Goal: Task Accomplishment & Management: Complete application form

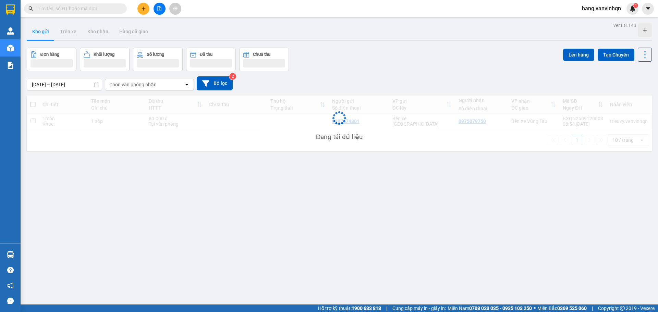
click at [144, 13] on button at bounding box center [143, 9] width 12 height 12
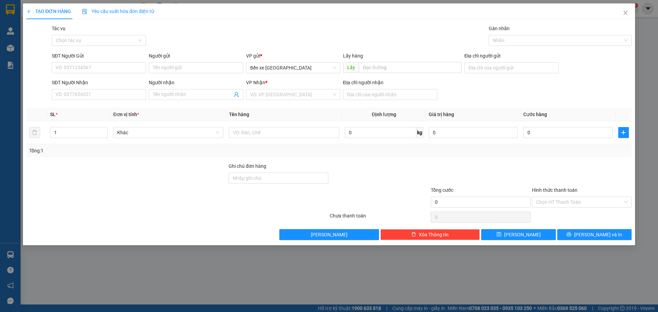
click at [120, 74] on div "SĐT Người Gửi VD: 0371234567" at bounding box center [99, 64] width 94 height 24
click at [123, 66] on input "SĐT Người Gửi" at bounding box center [99, 67] width 94 height 11
drag, startPoint x: 310, startPoint y: 66, endPoint x: 305, endPoint y: 73, distance: 7.9
click at [310, 67] on span "Bến xe [GEOGRAPHIC_DATA]" at bounding box center [293, 68] width 86 height 10
type input "0393137368"
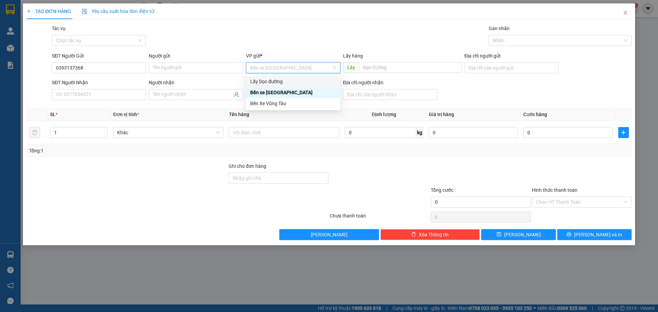
click at [291, 81] on div "Lấy Dọc đường" at bounding box center [293, 82] width 86 height 8
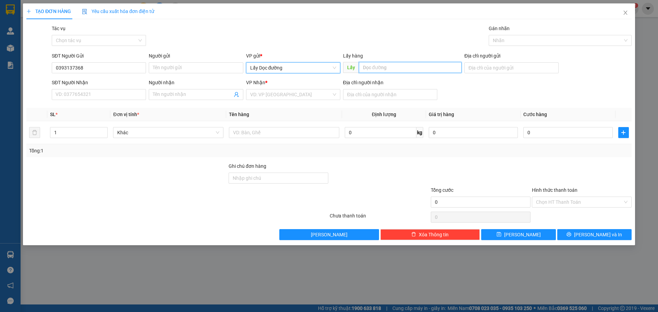
click at [369, 70] on input "text" at bounding box center [410, 67] width 103 height 11
type input "d"
type input "đại thiên hà"
drag, startPoint x: 265, startPoint y: 93, endPoint x: 266, endPoint y: 98, distance: 5.7
click at [265, 93] on input "search" at bounding box center [290, 94] width 81 height 10
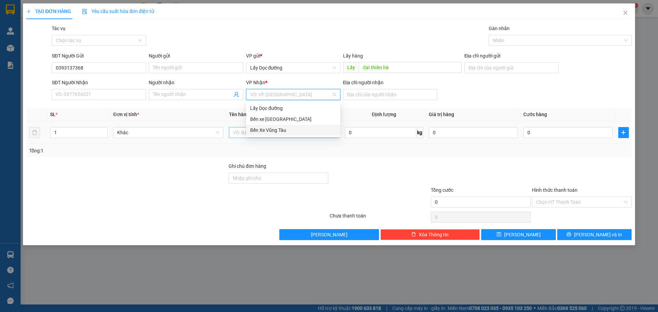
click at [281, 132] on div "Bến Xe Vũng Tàu" at bounding box center [293, 130] width 94 height 11
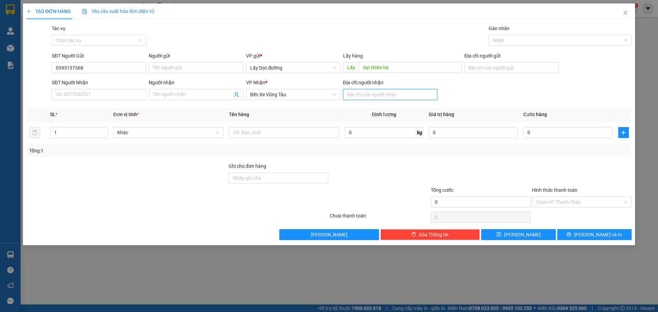
drag, startPoint x: 381, startPoint y: 89, endPoint x: 381, endPoint y: 99, distance: 9.6
click at [381, 90] on input "Địa chỉ người nhận" at bounding box center [390, 94] width 94 height 11
type input "bke"
drag, startPoint x: 543, startPoint y: 233, endPoint x: 548, endPoint y: 228, distance: 7.8
click at [542, 233] on button "[PERSON_NAME]" at bounding box center [518, 234] width 74 height 11
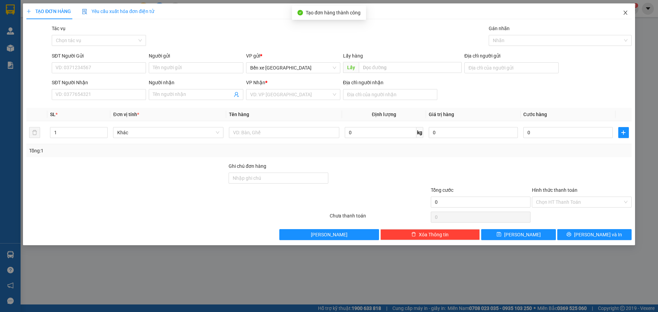
drag, startPoint x: 625, startPoint y: 14, endPoint x: 518, endPoint y: 0, distance: 107.2
click at [625, 14] on icon "close" at bounding box center [626, 13] width 4 height 4
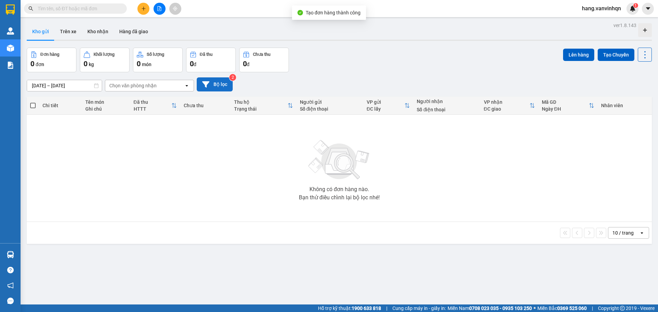
click at [215, 83] on button "Bộ lọc" at bounding box center [215, 84] width 36 height 14
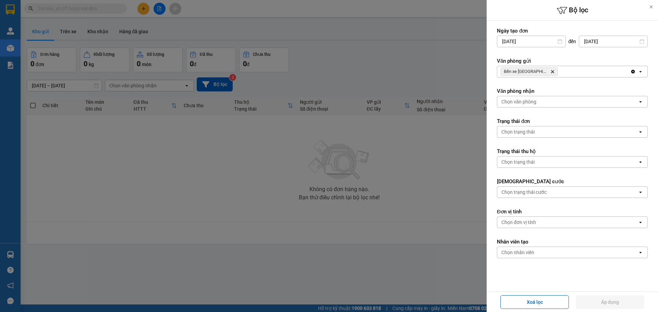
click at [566, 76] on div "Bến xe [GEOGRAPHIC_DATA] Delete" at bounding box center [563, 71] width 133 height 11
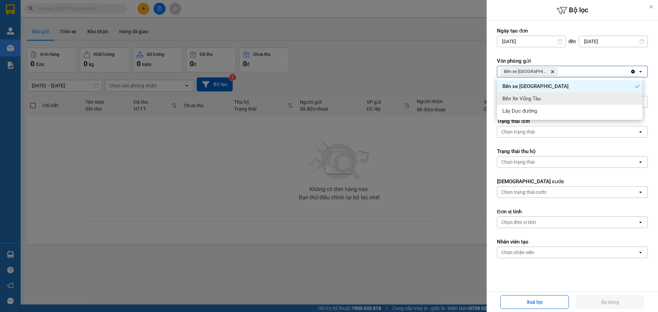
click at [551, 98] on div "Bến Xe Vũng Tàu" at bounding box center [570, 99] width 146 height 12
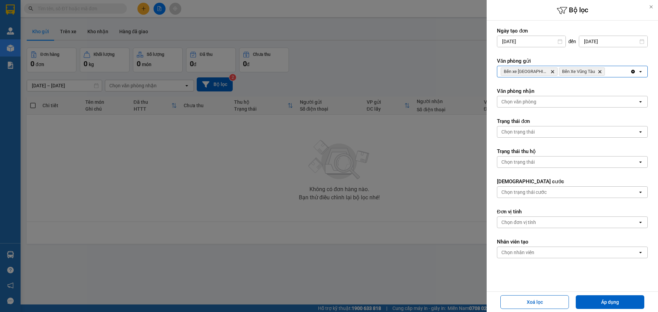
click at [617, 73] on div "Bến xe Quảng Ngãi Delete Bến Xe Vũng Tàu Delete" at bounding box center [563, 71] width 133 height 11
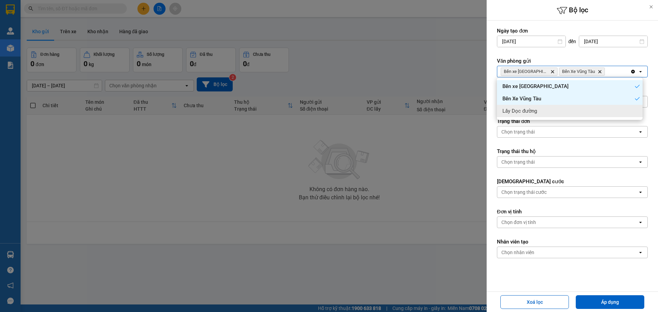
drag, startPoint x: 580, startPoint y: 111, endPoint x: 568, endPoint y: 113, distance: 11.9
click at [576, 112] on div "Lấy Dọc đường" at bounding box center [570, 111] width 146 height 12
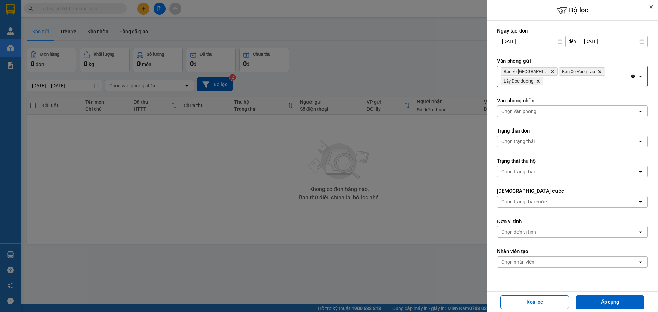
drag, startPoint x: 552, startPoint y: 107, endPoint x: 551, endPoint y: 116, distance: 8.9
click at [552, 107] on div "Chọn văn phòng" at bounding box center [567, 111] width 141 height 11
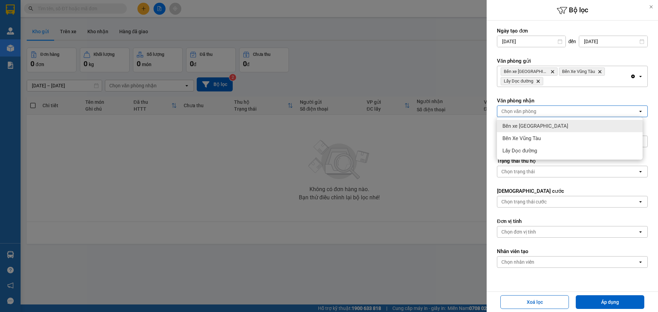
click at [549, 128] on div "Bến xe [GEOGRAPHIC_DATA]" at bounding box center [570, 126] width 146 height 12
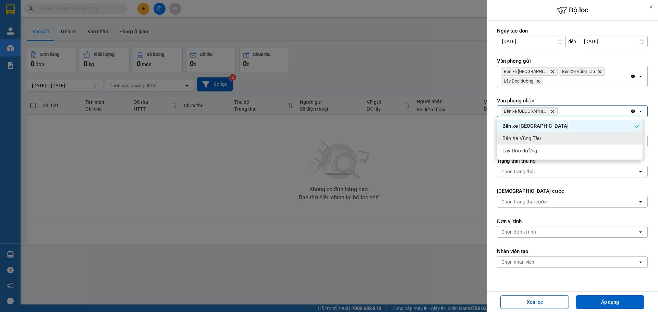
click at [548, 141] on div "Bến Xe Vũng Tàu" at bounding box center [570, 138] width 146 height 12
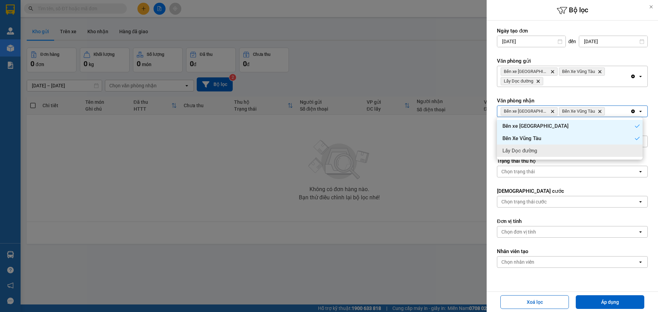
click at [547, 152] on div "Lấy Dọc đường" at bounding box center [570, 151] width 146 height 12
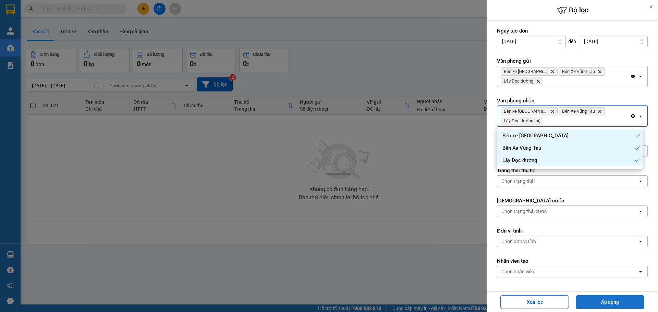
drag, startPoint x: 597, startPoint y: 302, endPoint x: 590, endPoint y: 300, distance: 7.4
click at [595, 303] on button "Áp dụng" at bounding box center [610, 302] width 69 height 14
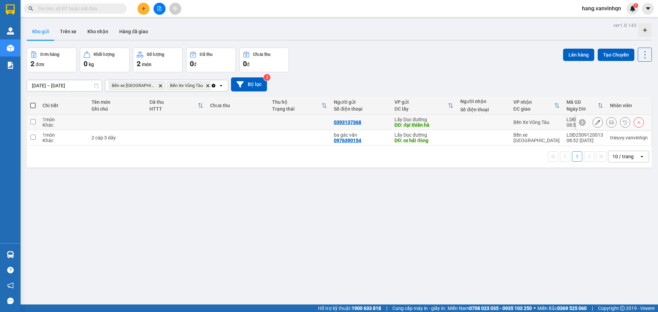
drag, startPoint x: 379, startPoint y: 123, endPoint x: 596, endPoint y: 90, distance: 218.8
click at [386, 122] on div "0393137368" at bounding box center [361, 122] width 54 height 5
checkbox input "true"
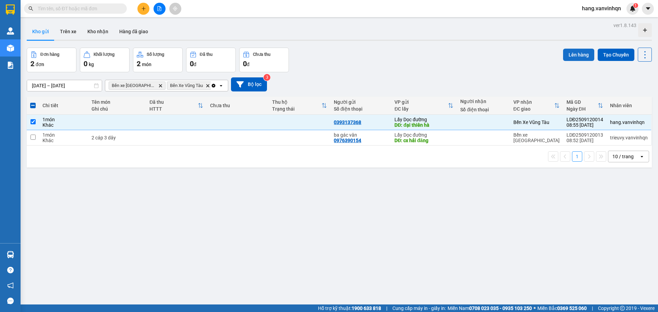
click at [570, 58] on button "Lên hàng" at bounding box center [578, 55] width 31 height 12
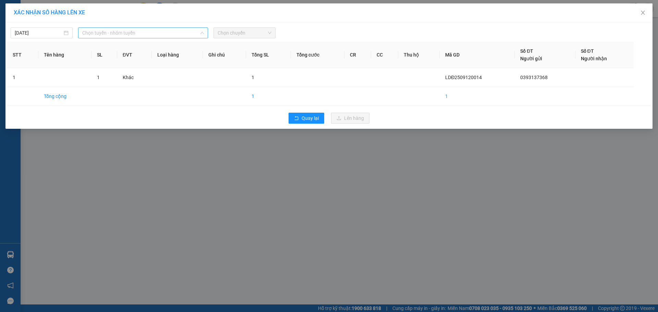
click at [126, 37] on span "Chọn tuyến - nhóm tuyến" at bounding box center [143, 33] width 122 height 10
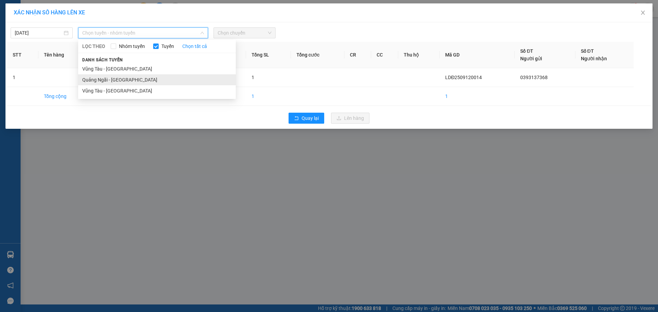
click at [116, 78] on li "Quảng Ngãi - [GEOGRAPHIC_DATA]" at bounding box center [157, 79] width 158 height 11
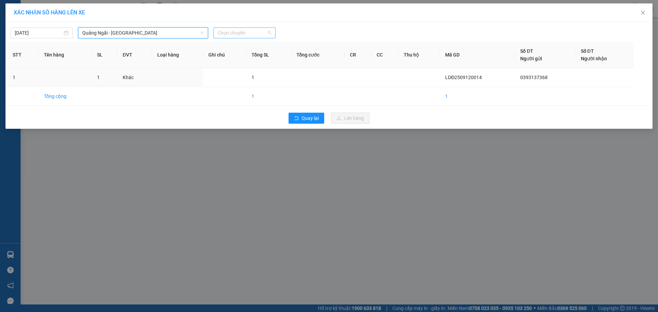
click at [267, 29] on span "Chọn chuyến" at bounding box center [245, 33] width 54 height 10
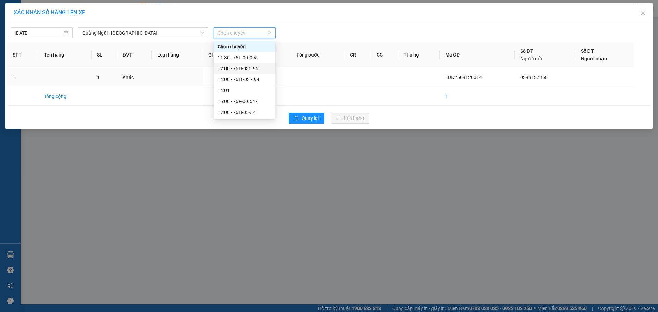
click at [255, 70] on div "12:00 - 76H-036.96" at bounding box center [244, 69] width 53 height 8
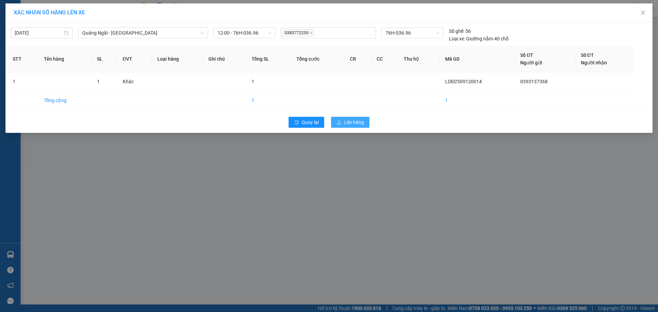
click at [355, 117] on div "Quay lại Lên hàng" at bounding box center [329, 122] width 644 height 18
click at [347, 124] on span "Lên hàng" at bounding box center [354, 123] width 20 height 8
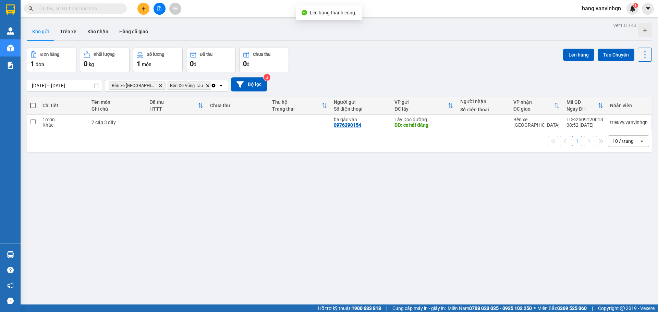
click at [157, 7] on button at bounding box center [160, 9] width 12 height 12
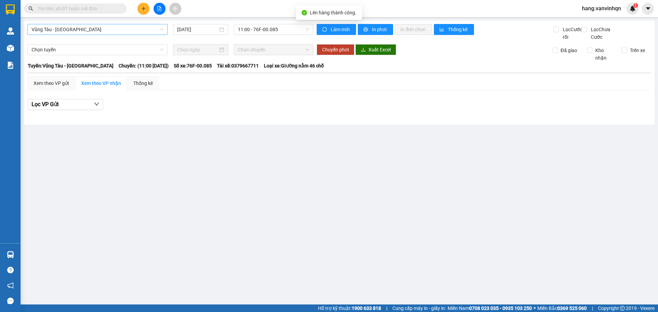
click at [121, 26] on span "Vũng Tàu - [GEOGRAPHIC_DATA]" at bounding box center [98, 29] width 132 height 10
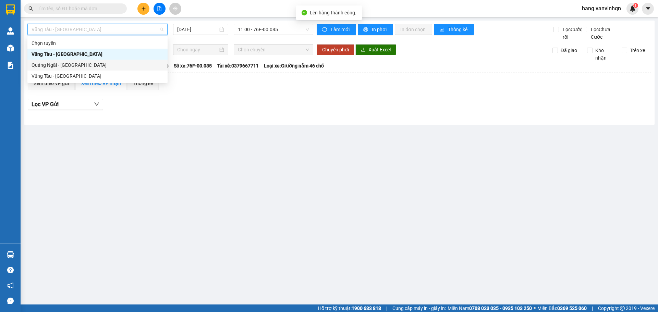
click at [96, 68] on div "Quảng Ngãi - [GEOGRAPHIC_DATA]" at bounding box center [98, 65] width 132 height 8
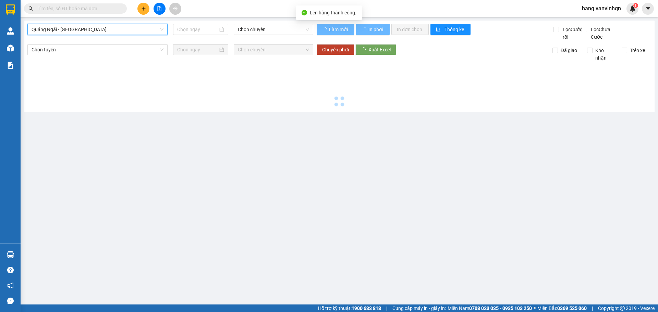
type input "[DATE]"
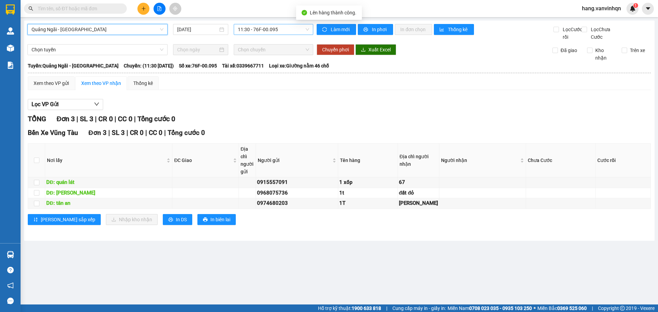
click at [280, 30] on span "11:30 - 76F-00.095" at bounding box center [273, 29] width 71 height 10
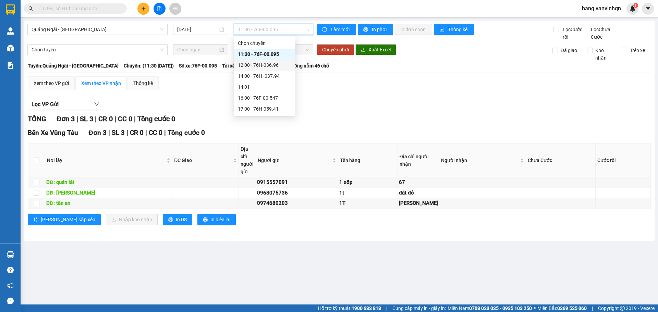
drag, startPoint x: 279, startPoint y: 61, endPoint x: 319, endPoint y: 67, distance: 40.8
click at [279, 62] on div "12:00 - 76H-036.96" at bounding box center [264, 65] width 53 height 8
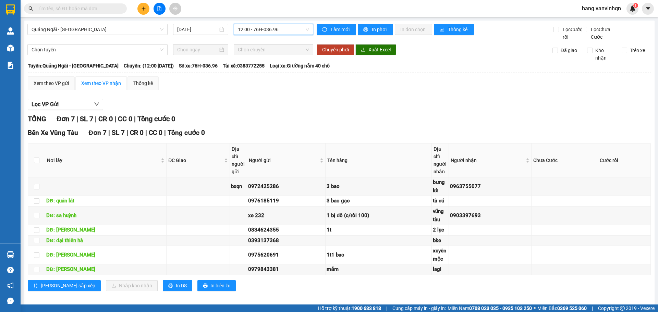
drag, startPoint x: 278, startPoint y: 25, endPoint x: 280, endPoint y: 29, distance: 4.1
click at [279, 28] on span "12:00 - 76H-036.96" at bounding box center [273, 29] width 71 height 10
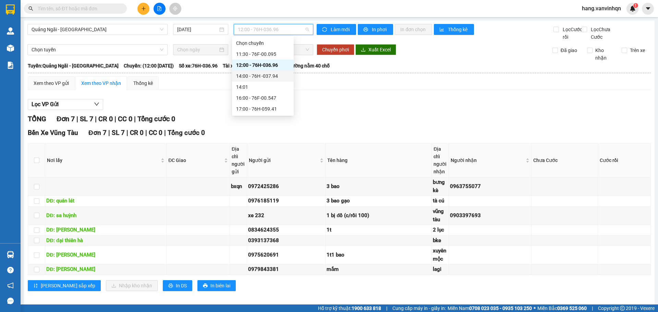
drag, startPoint x: 276, startPoint y: 75, endPoint x: 552, endPoint y: 88, distance: 275.6
click at [313, 79] on body "Kết quả tìm kiếm ( 0 ) Bộ lọc No Data hang.vanvinhqn 1 Quản [PERSON_NAME] lý kh…" at bounding box center [329, 156] width 658 height 312
click at [255, 68] on div "12:00 - 76H-036.96" at bounding box center [262, 65] width 53 height 8
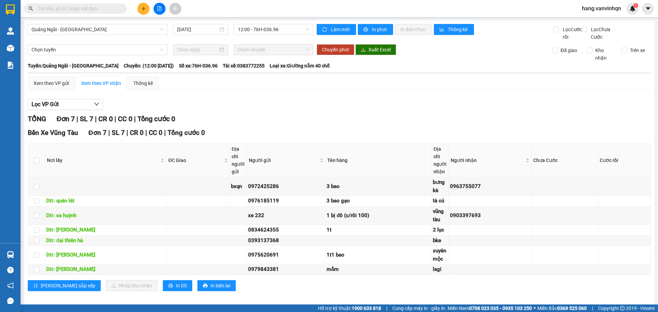
click at [254, 70] on span "Tài xế: 0383772255" at bounding box center [244, 66] width 42 height 8
click at [280, 27] on span "12:00 - 76H-036.96" at bounding box center [273, 29] width 71 height 10
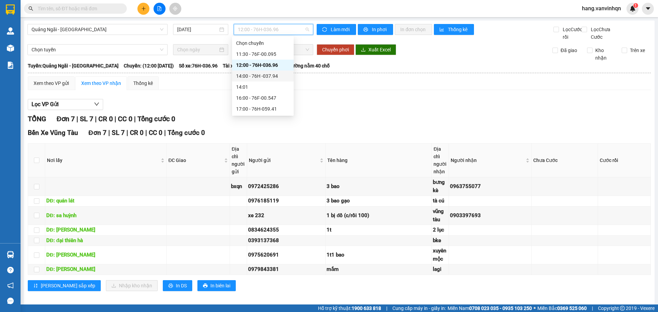
click at [276, 78] on div "14:00 - 76H -037.94" at bounding box center [262, 76] width 53 height 8
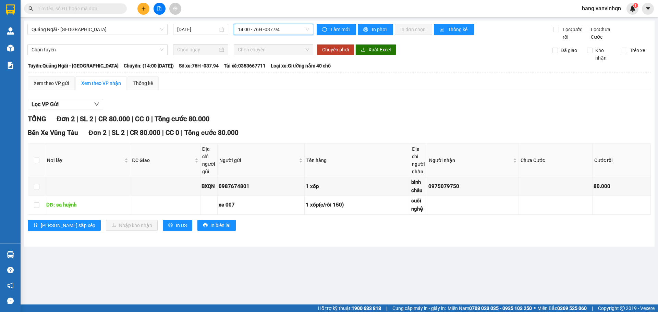
click at [241, 29] on span "14:00 - 76H -037.94" at bounding box center [273, 29] width 71 height 10
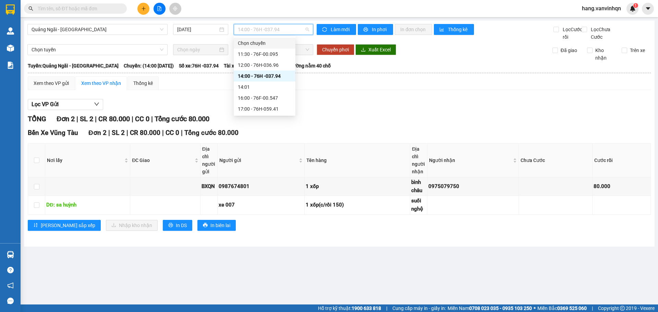
click at [249, 42] on div "Chọn chuyến" at bounding box center [264, 43] width 53 height 8
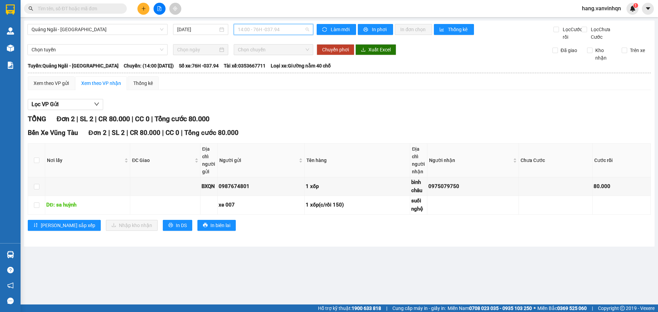
click at [255, 29] on span "14:00 - 76H -037.94" at bounding box center [273, 29] width 71 height 10
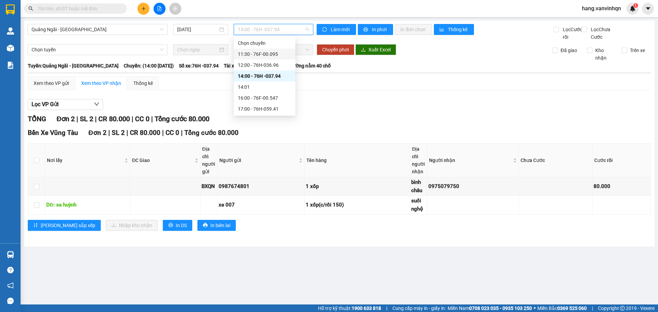
click at [259, 54] on div "11:30 - 76F-00.095" at bounding box center [264, 54] width 53 height 8
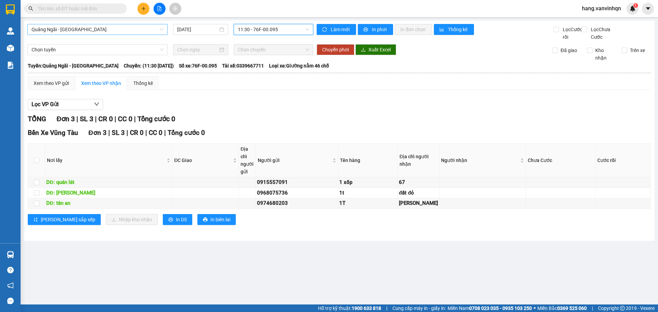
click at [87, 29] on span "Quảng Ngãi - [GEOGRAPHIC_DATA]" at bounding box center [98, 29] width 132 height 10
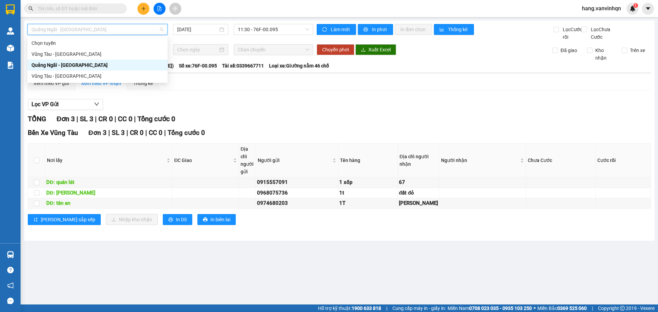
click at [74, 67] on div "Quảng Ngãi - [GEOGRAPHIC_DATA]" at bounding box center [98, 65] width 132 height 8
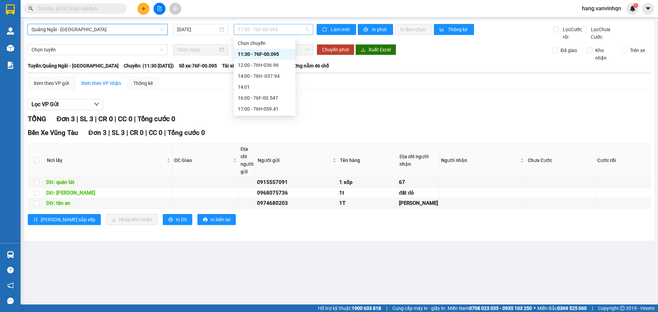
click at [298, 34] on span "11:30 - 76F-00.095" at bounding box center [273, 29] width 71 height 10
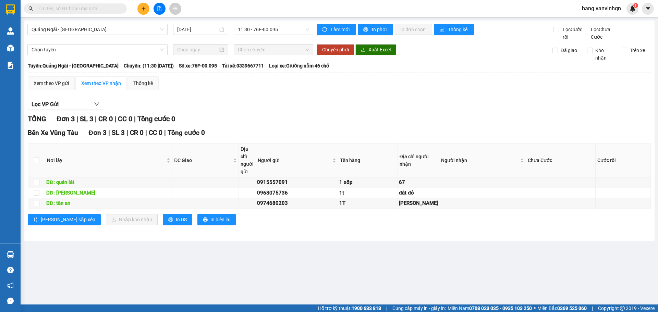
drag, startPoint x: 658, startPoint y: 49, endPoint x: 658, endPoint y: 61, distance: 12.0
click at [658, 61] on main "Quảng Ngãi - [GEOGRAPHIC_DATA] [DATE] 11:30 - 76F-00.095 Làm mới In phơi In đơn…" at bounding box center [329, 152] width 658 height 305
click at [142, 10] on icon "plus" at bounding box center [143, 8] width 5 height 5
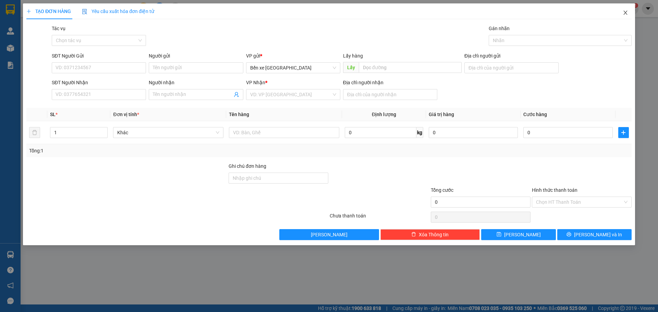
click at [626, 11] on icon "close" at bounding box center [625, 12] width 5 height 5
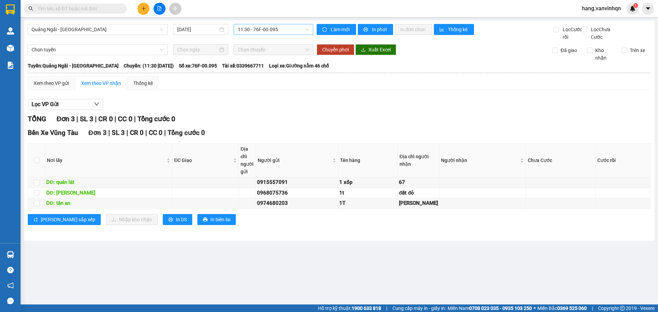
drag, startPoint x: 287, startPoint y: 27, endPoint x: 285, endPoint y: 31, distance: 3.9
click at [285, 31] on span "11:30 - 76F-00.095" at bounding box center [273, 29] width 71 height 10
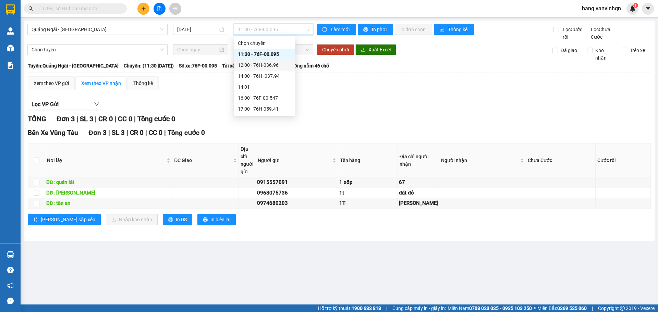
click at [269, 65] on div "12:00 - 76H-036.96" at bounding box center [264, 65] width 53 height 8
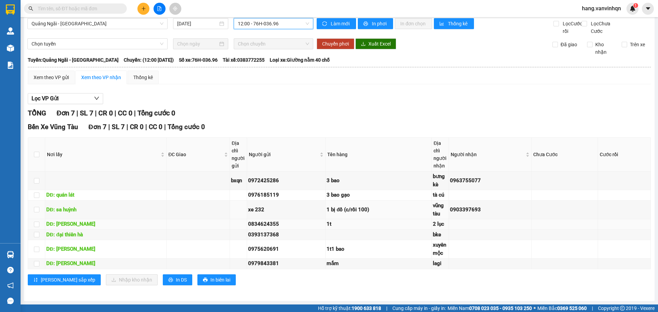
scroll to position [13, 0]
click at [49, 76] on div "Xem theo VP gửi" at bounding box center [51, 78] width 35 height 8
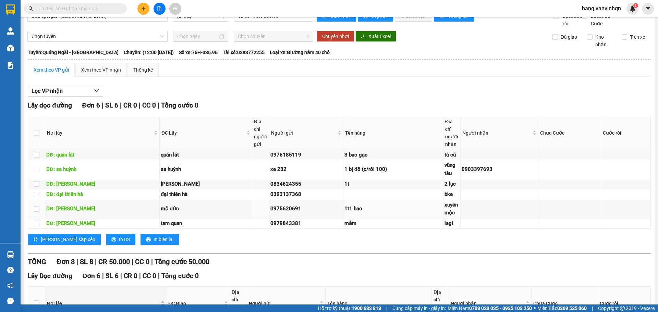
scroll to position [185, 0]
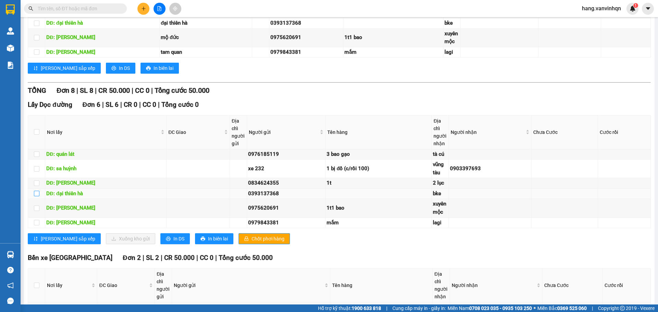
click at [37, 196] on input "checkbox" at bounding box center [36, 193] width 5 height 5
checkbox input "true"
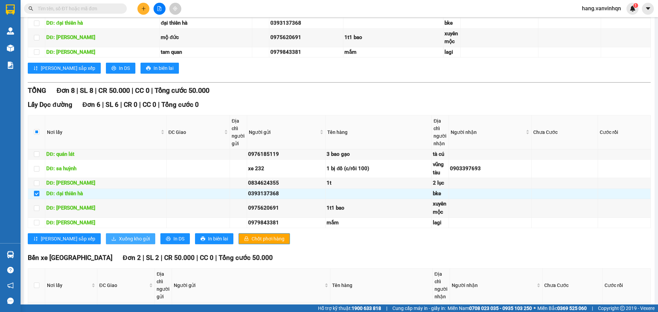
click at [119, 243] on span "Xuống kho gửi" at bounding box center [134, 239] width 31 height 8
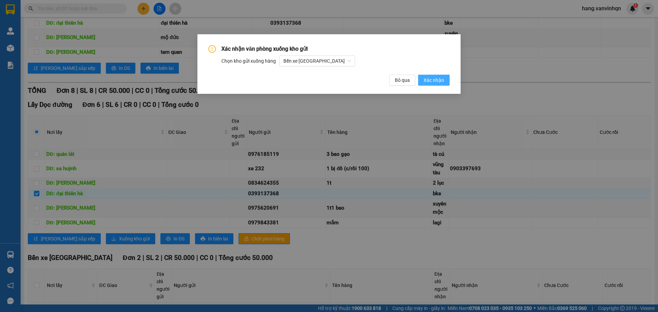
click at [440, 81] on span "Xác nhận" at bounding box center [434, 80] width 21 height 8
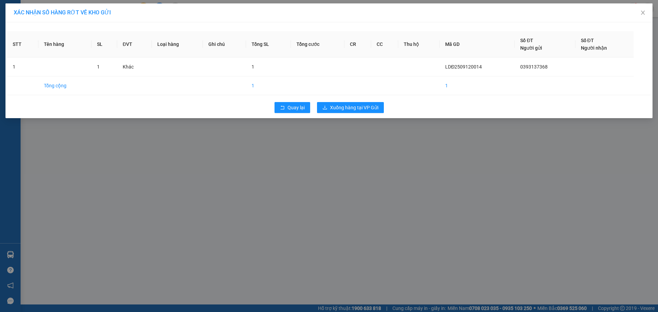
click at [332, 101] on div "Quay lại Xuống hàng tại VP Gửi" at bounding box center [329, 108] width 644 height 18
click at [334, 107] on span "Xuống hàng tại VP Gửi" at bounding box center [354, 108] width 48 height 8
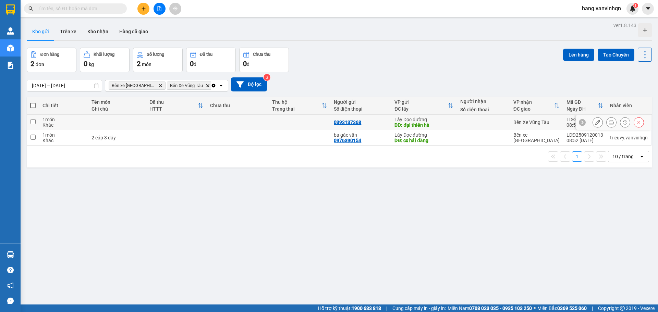
drag, startPoint x: 32, startPoint y: 122, endPoint x: 36, endPoint y: 122, distance: 4.1
click at [32, 122] on input "checkbox" at bounding box center [33, 121] width 5 height 5
checkbox input "true"
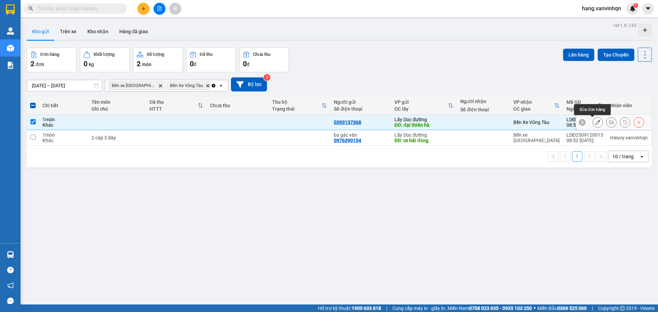
click at [594, 125] on button at bounding box center [598, 123] width 10 height 12
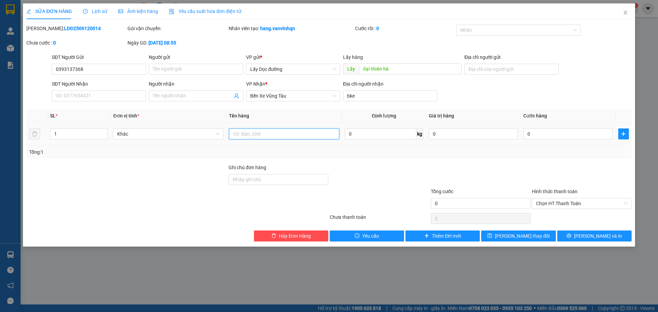
click at [281, 134] on input "text" at bounding box center [284, 134] width 110 height 11
type input "4 bao gạo"
click at [527, 234] on span "[PERSON_NAME] thay đổi" at bounding box center [522, 236] width 55 height 8
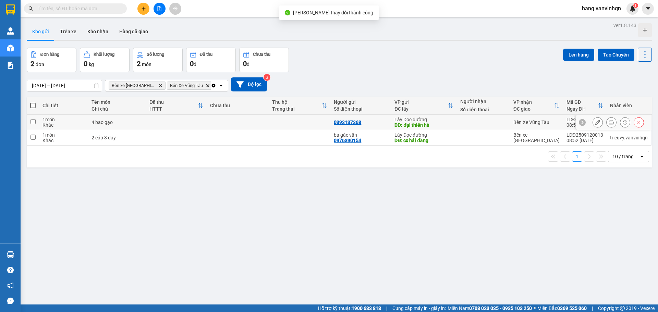
click at [293, 126] on td at bounding box center [300, 122] width 62 height 15
checkbox input "true"
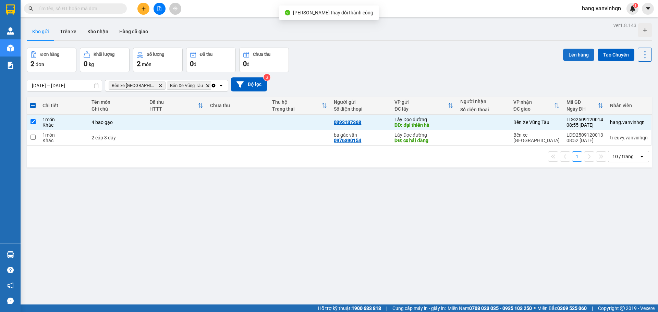
click at [566, 54] on button "Lên hàng" at bounding box center [578, 55] width 31 height 12
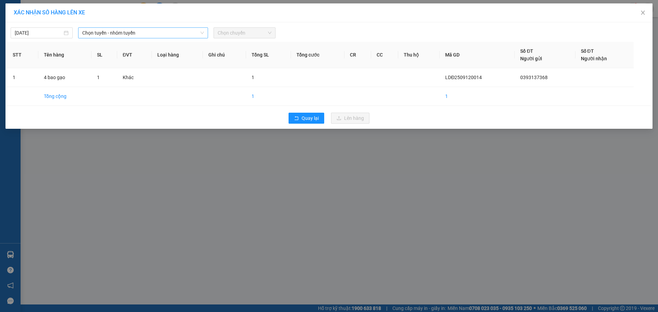
drag, startPoint x: 172, startPoint y: 41, endPoint x: 159, endPoint y: 31, distance: 16.4
click at [173, 40] on div "[DATE] Chọn tuyến - nhóm tuyến Chọn chuyến STT Tên hàng SL ĐVT Loại hàng Ghi ch…" at bounding box center [328, 75] width 647 height 107
click at [159, 29] on span "Chọn tuyến - nhóm tuyến" at bounding box center [143, 33] width 122 height 10
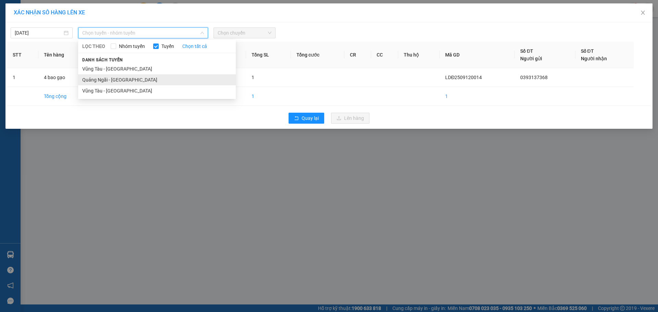
drag, startPoint x: 117, startPoint y: 81, endPoint x: 130, endPoint y: 79, distance: 12.5
click at [118, 81] on li "Quảng Ngãi - [GEOGRAPHIC_DATA]" at bounding box center [157, 79] width 158 height 11
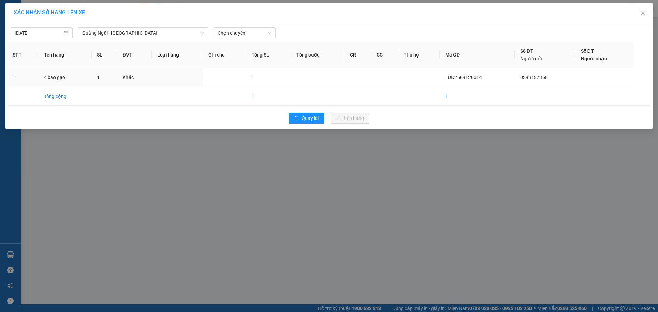
click at [264, 39] on div "[DATE] [GEOGRAPHIC_DATA] - [GEOGRAPHIC_DATA] LỌC THEO Nhóm tuyến Tuyến Chọn tất…" at bounding box center [328, 75] width 647 height 107
click at [248, 27] on div "Chọn chuyến" at bounding box center [245, 32] width 62 height 11
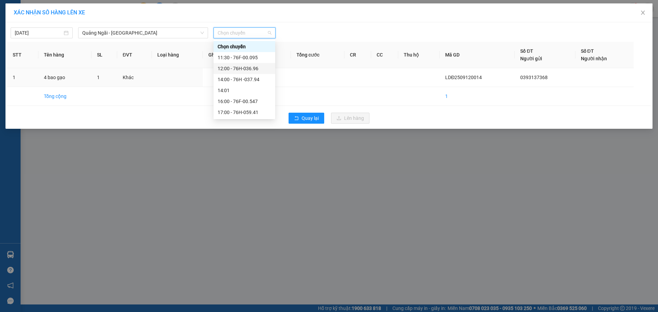
click at [237, 65] on div "12:00 - 76H-036.96" at bounding box center [245, 68] width 62 height 11
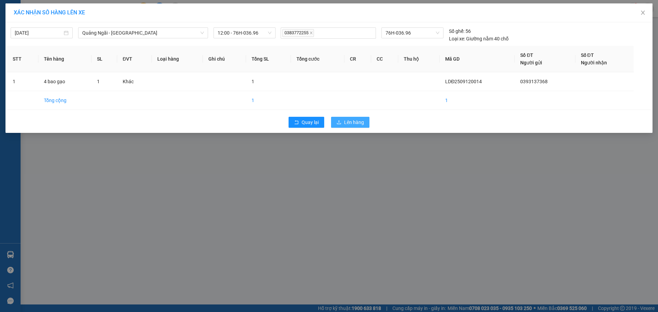
click at [352, 119] on span "Lên hàng" at bounding box center [354, 123] width 20 height 8
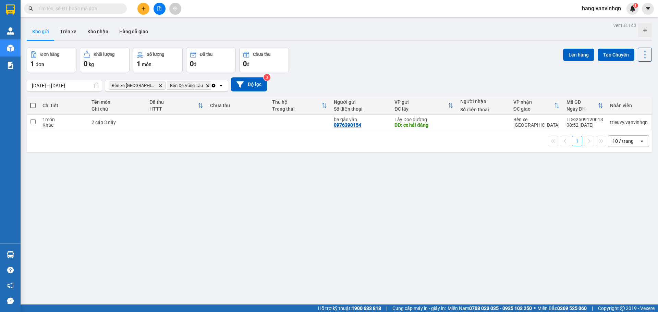
click at [159, 7] on icon "file-add" at bounding box center [159, 8] width 5 height 5
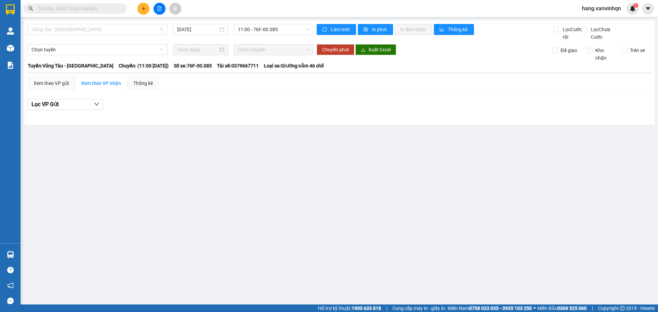
drag, startPoint x: 102, startPoint y: 30, endPoint x: 62, endPoint y: 66, distance: 54.1
click at [100, 31] on span "Vũng Tàu - [GEOGRAPHIC_DATA]" at bounding box center [98, 29] width 132 height 10
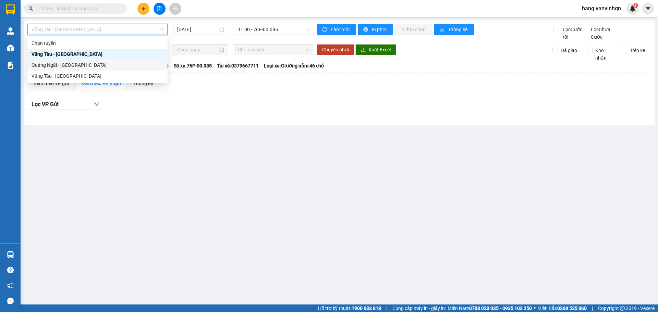
click at [59, 67] on div "Quảng Ngãi - [GEOGRAPHIC_DATA]" at bounding box center [98, 65] width 132 height 8
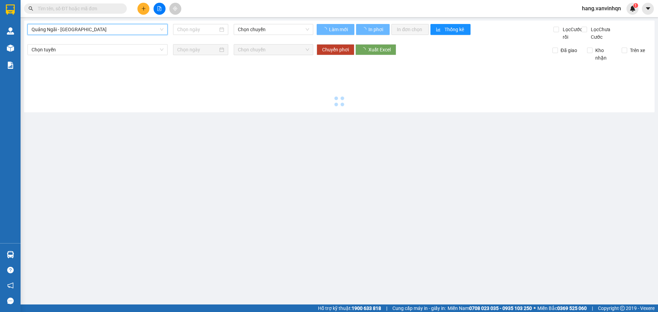
type input "[DATE]"
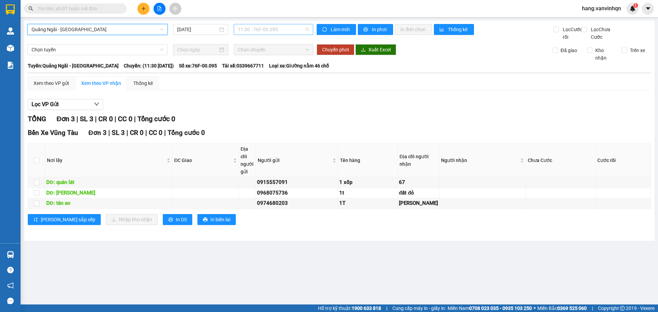
click at [277, 33] on span "11:30 - 76F-00.095" at bounding box center [273, 29] width 71 height 10
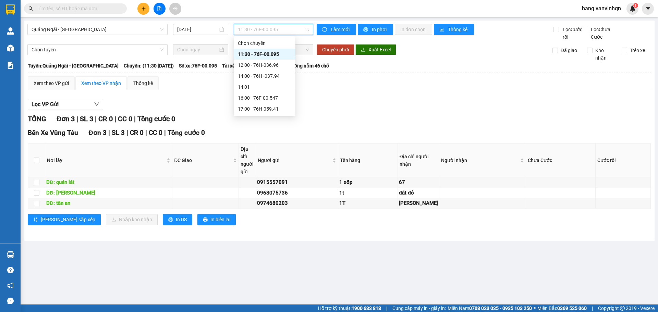
click at [267, 54] on div "11:30 - 76F-00.095" at bounding box center [264, 54] width 53 height 8
drag, startPoint x: 287, startPoint y: 31, endPoint x: 278, endPoint y: 61, distance: 31.8
click at [287, 30] on span "11:30 - 76F-00.095" at bounding box center [273, 29] width 71 height 10
click at [278, 62] on div "12:00 - 76H-036.96" at bounding box center [264, 65] width 53 height 8
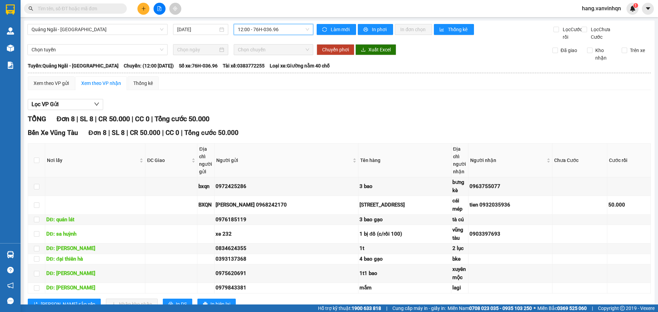
click at [282, 32] on span "12:00 - 76H-036.96" at bounding box center [273, 29] width 71 height 10
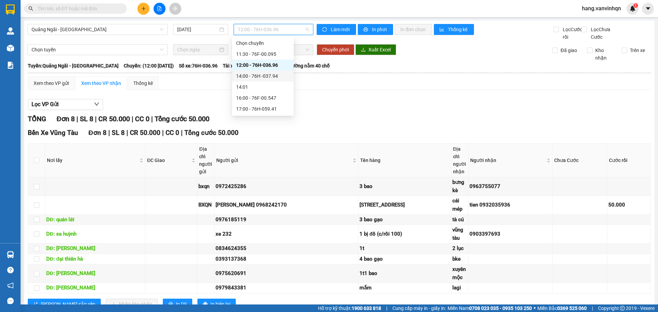
click at [276, 78] on div "14:00 - 76H -037.94" at bounding box center [262, 76] width 53 height 8
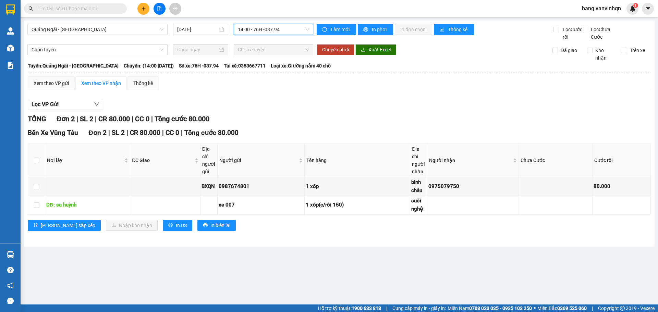
click at [290, 30] on span "14:00 - 76H -037.94" at bounding box center [273, 29] width 71 height 10
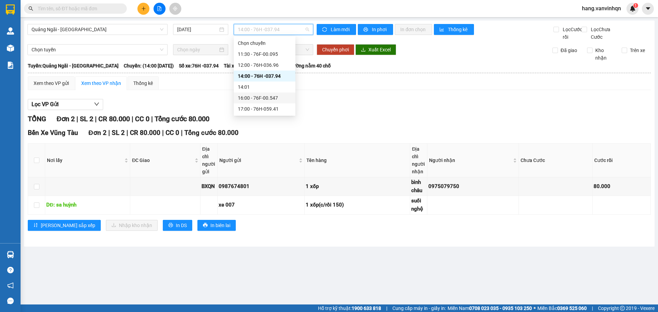
click at [267, 101] on div "16:00 - 76F-00.547" at bounding box center [264, 98] width 53 height 8
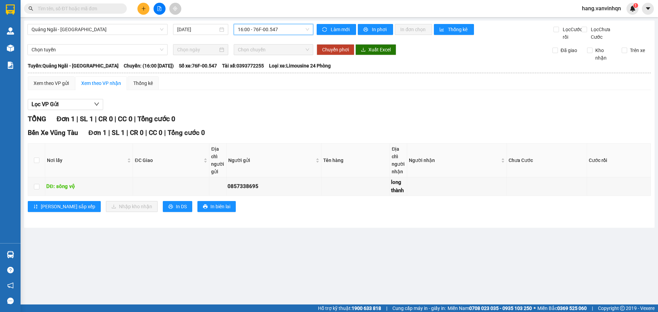
click at [272, 24] on div "16:00 - 76F-00.547" at bounding box center [274, 29] width 80 height 11
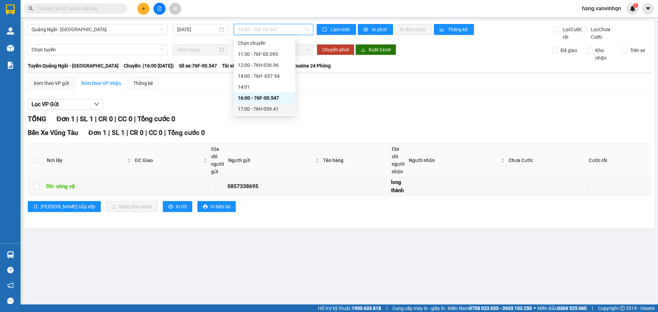
click at [264, 108] on div "17:00 - 76H-059.41" at bounding box center [264, 109] width 53 height 8
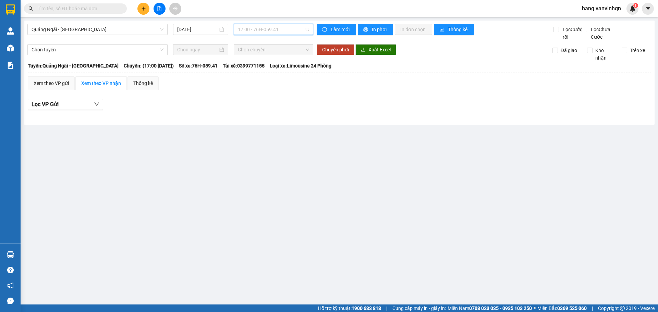
click at [290, 29] on span "17:00 - 76H-059.41" at bounding box center [273, 29] width 71 height 10
click at [286, 27] on span "17:00 - 76H-059.41" at bounding box center [273, 29] width 71 height 10
click at [268, 73] on div "14:00 - 76H -037.94" at bounding box center [264, 76] width 53 height 8
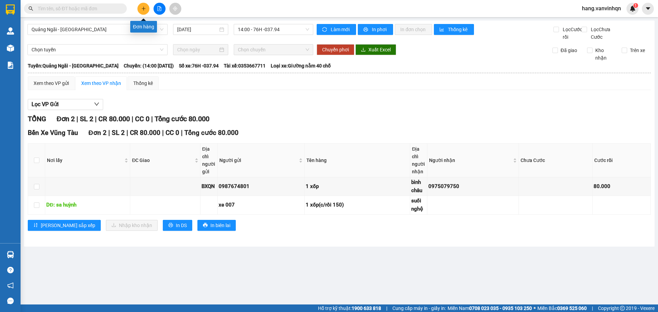
click at [143, 7] on icon "plus" at bounding box center [143, 8] width 5 height 5
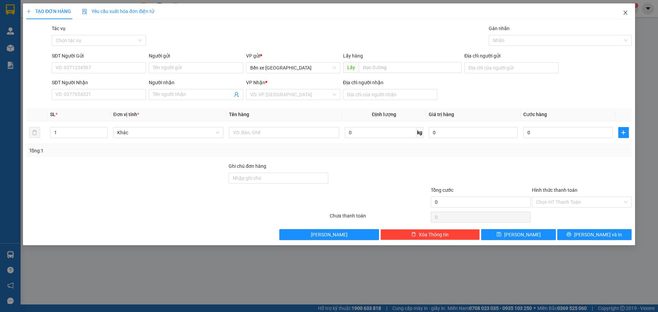
drag, startPoint x: 624, startPoint y: 13, endPoint x: 574, endPoint y: 2, distance: 51.2
click at [623, 13] on icon "close" at bounding box center [625, 12] width 5 height 5
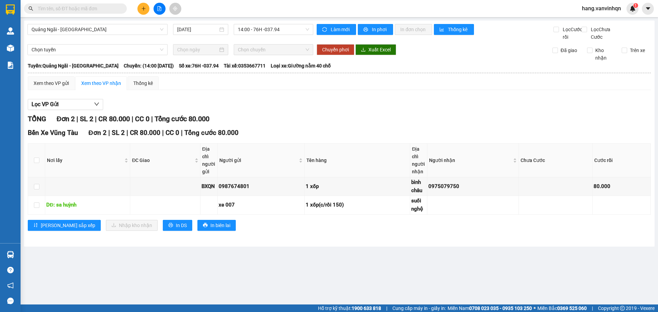
click at [79, 14] on div "Kết quả tìm kiếm ( 0 ) Bộ lọc No Data" at bounding box center [67, 9] width 134 height 12
click at [79, 12] on input "text" at bounding box center [78, 9] width 81 height 8
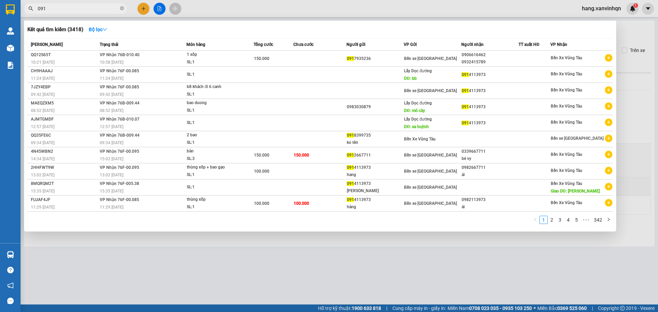
type input "091"
click at [398, 305] on div at bounding box center [329, 156] width 658 height 312
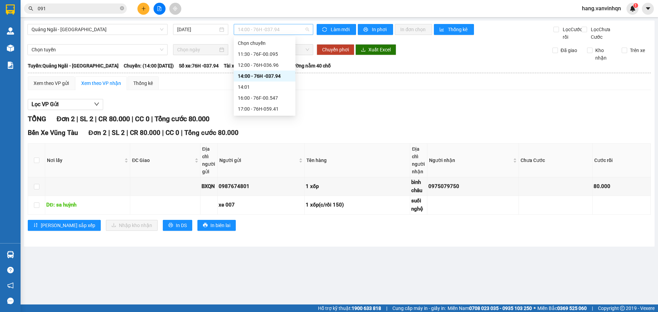
click at [282, 31] on span "14:00 - 76H -037.94" at bounding box center [273, 29] width 71 height 10
click at [272, 53] on div "11:30 - 76F-00.095" at bounding box center [264, 54] width 53 height 8
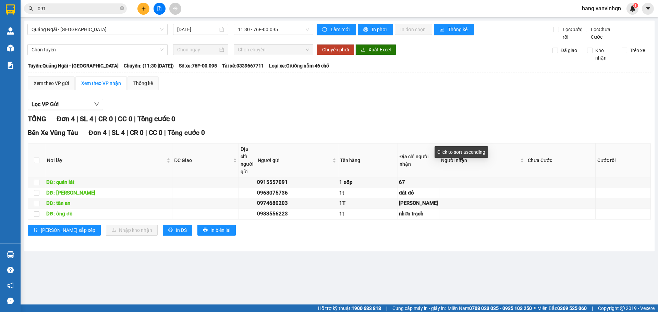
click at [526, 178] on th "Chưa Cước" at bounding box center [561, 161] width 70 height 34
click at [144, 12] on button at bounding box center [143, 9] width 12 height 12
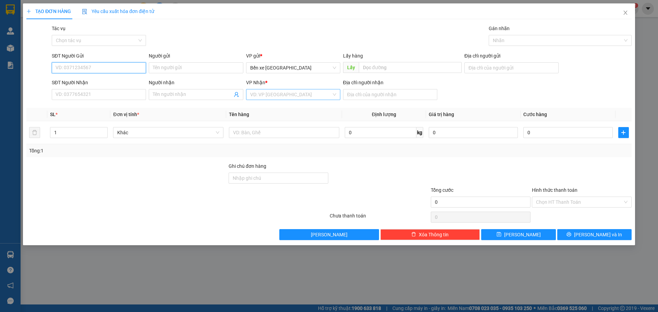
click at [319, 100] on div "VD: VP [GEOGRAPHIC_DATA]" at bounding box center [293, 94] width 94 height 11
click at [289, 136] on body "Kết quả tìm kiếm ( 3418 ) Bộ lọc Mã ĐH Trạng thái Món hàng Tổng cước Chưa cước …" at bounding box center [329, 156] width 658 height 312
drag, startPoint x: 303, startPoint y: 94, endPoint x: 303, endPoint y: 99, distance: 4.8
click at [303, 94] on input "search" at bounding box center [290, 94] width 81 height 10
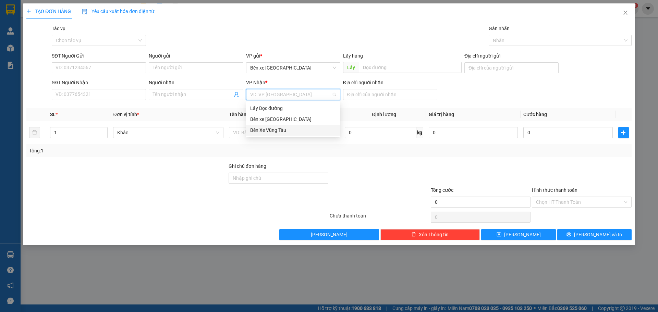
click at [291, 125] on div "Bến Xe Vũng Tàu" at bounding box center [293, 130] width 94 height 11
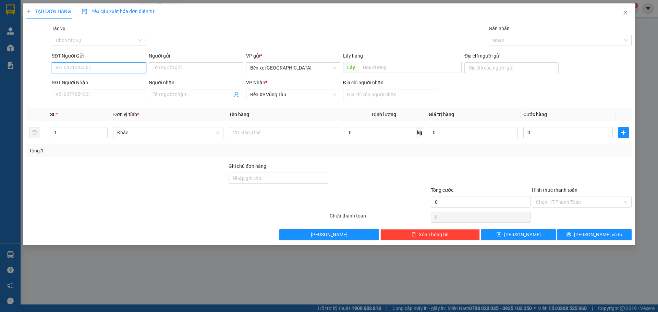
click at [126, 65] on input "SĐT Người Gửi" at bounding box center [99, 67] width 94 height 11
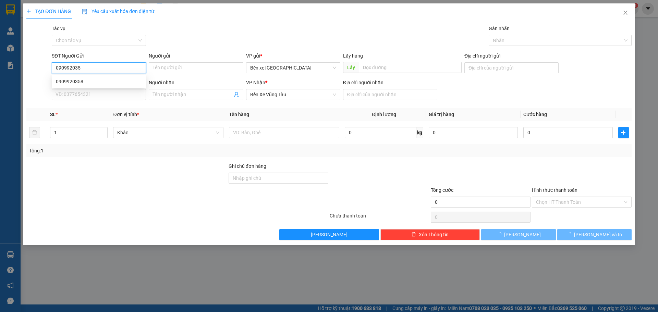
type input "0909920358"
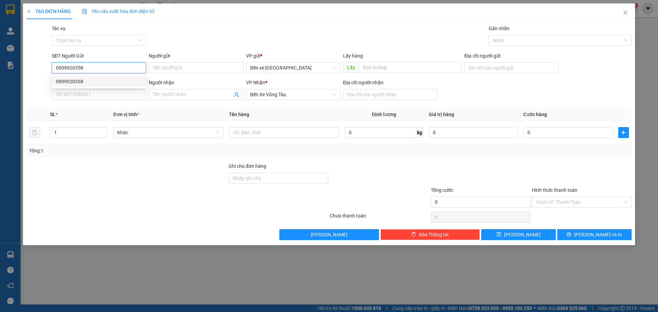
click at [68, 81] on div "0909920358" at bounding box center [99, 82] width 86 height 8
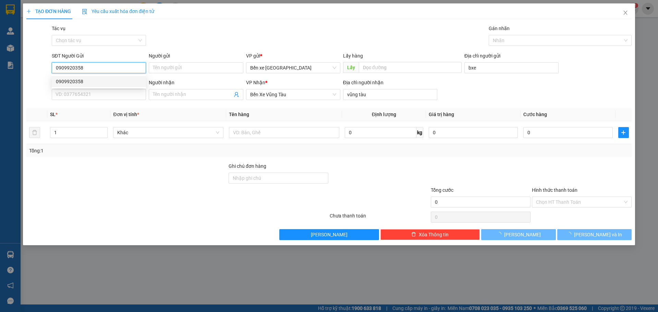
type input "bxe"
type input "vũng tàu"
type input "1.150.000"
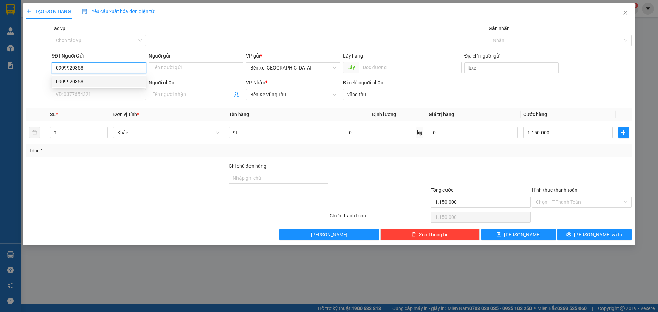
drag, startPoint x: 92, startPoint y: 69, endPoint x: 40, endPoint y: 75, distance: 52.5
click at [40, 75] on div "SĐT Người Gửi 0909920358 Người gửi Tên người gửi VP gửi * Bến xe [GEOGRAPHIC_DA…" at bounding box center [329, 64] width 607 height 24
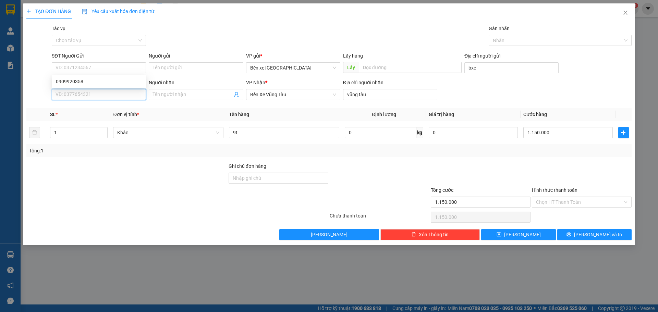
click at [77, 97] on input "SĐT Người Nhận" at bounding box center [99, 94] width 94 height 11
paste input "0909920358"
type input "0909920358"
click at [296, 124] on td "9t" at bounding box center [284, 132] width 116 height 23
click at [309, 98] on span "Bến Xe Vũng Tàu" at bounding box center [293, 94] width 86 height 10
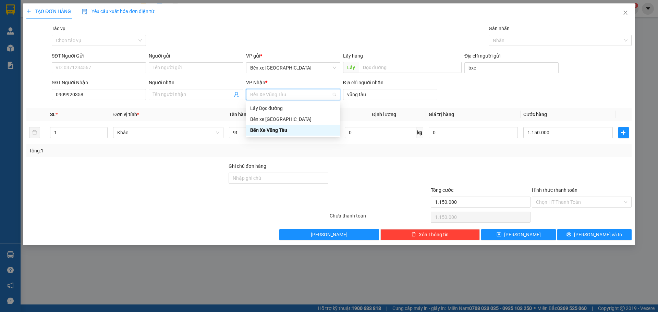
click at [281, 132] on div "Bến Xe Vũng Tàu" at bounding box center [293, 130] width 86 height 8
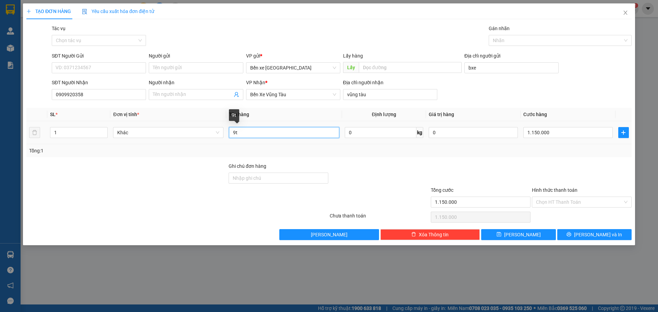
click at [259, 133] on input "9t" at bounding box center [284, 132] width 110 height 11
type input "9"
type input "3"
type input "4"
type input "3L +1n"
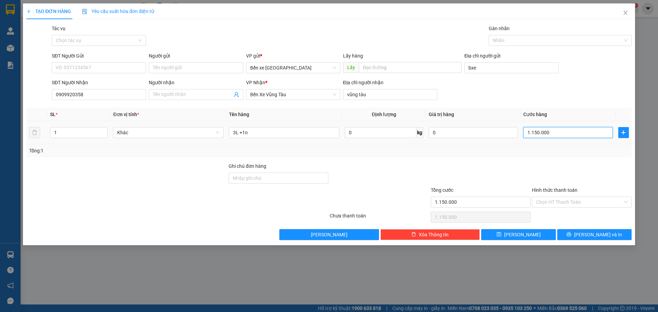
click at [559, 136] on input "1.150.000" at bounding box center [567, 132] width 89 height 11
type input "0"
type input "5"
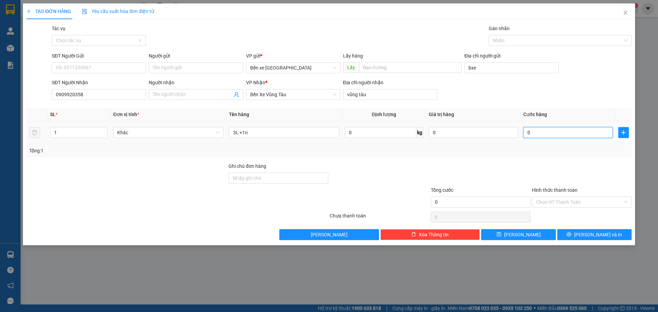
type input "5"
type input "05"
type input "55"
type input "055"
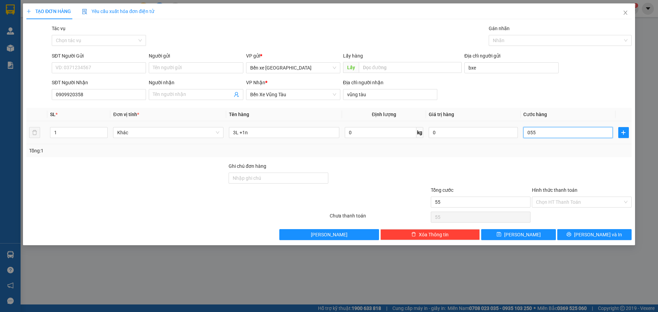
type input "550"
type input "0.550"
type input "550.000"
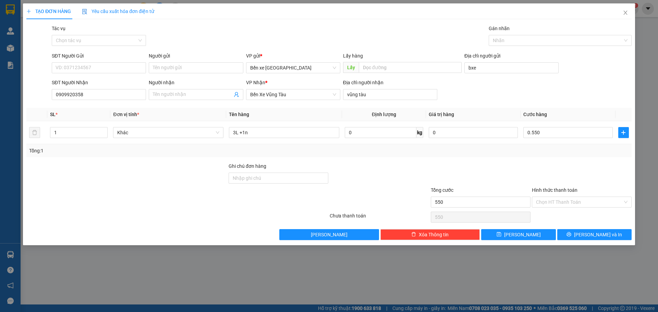
type input "550.000"
click at [516, 155] on div "Tổng: 1" at bounding box center [328, 150] width 605 height 13
click at [557, 204] on input "Hình thức thanh toán" at bounding box center [579, 202] width 87 height 10
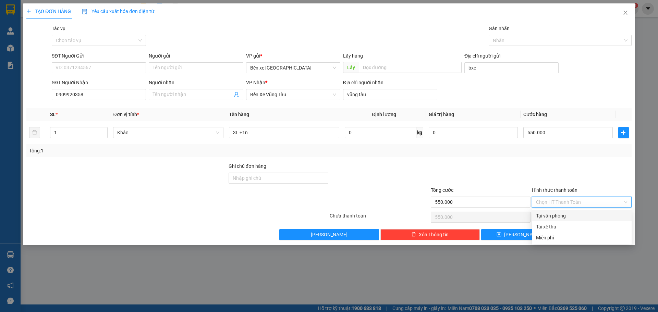
click at [553, 214] on div "Tại văn phòng" at bounding box center [582, 216] width 92 height 8
type input "0"
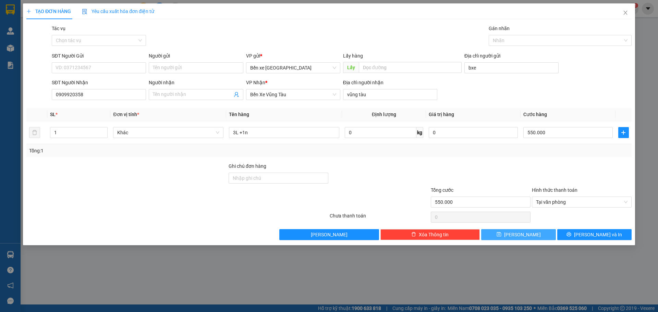
click at [527, 234] on button "[PERSON_NAME]" at bounding box center [518, 234] width 74 height 11
type input "0"
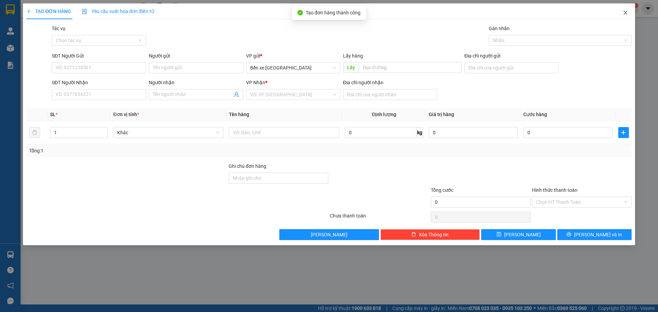
click at [626, 11] on icon "close" at bounding box center [625, 12] width 5 height 5
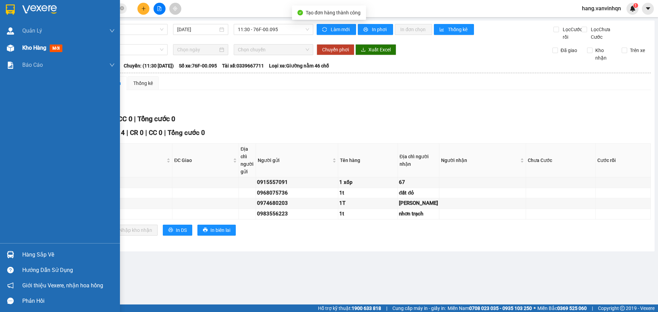
click at [18, 46] on div "Kho hàng mới" at bounding box center [60, 47] width 120 height 17
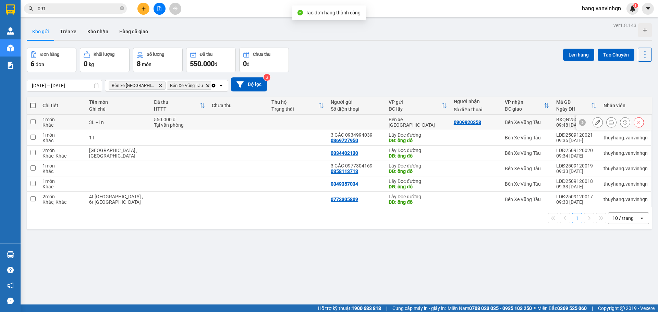
drag, startPoint x: 221, startPoint y: 124, endPoint x: 426, endPoint y: 95, distance: 207.4
click at [224, 124] on td at bounding box center [238, 122] width 60 height 15
checkbox input "true"
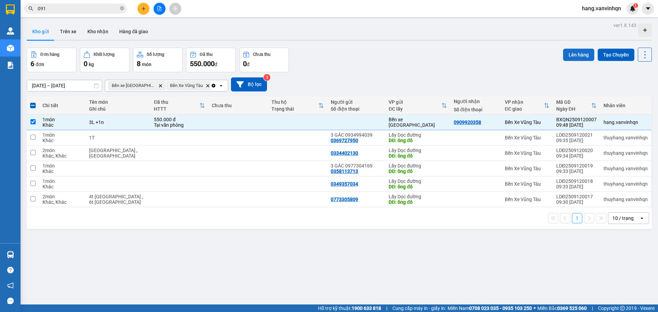
click at [578, 55] on button "Lên hàng" at bounding box center [578, 55] width 31 height 12
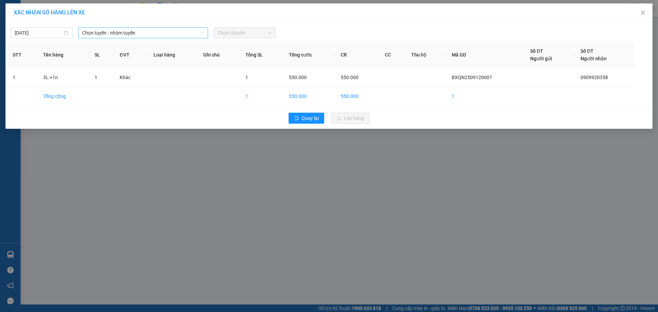
click at [142, 35] on span "Chọn tuyến - nhóm tuyến" at bounding box center [143, 33] width 122 height 10
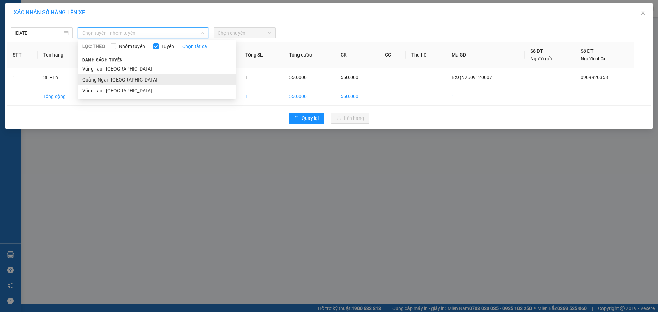
click at [126, 79] on li "Quảng Ngãi - [GEOGRAPHIC_DATA]" at bounding box center [157, 79] width 158 height 11
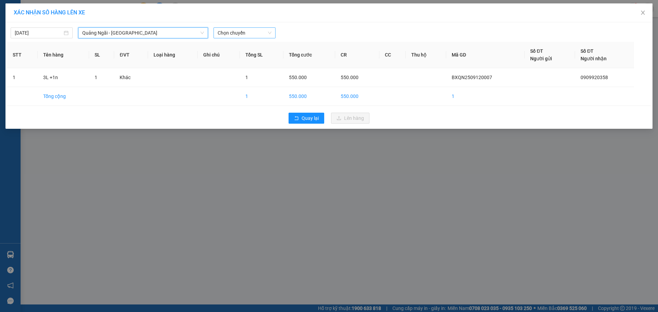
drag, startPoint x: 251, startPoint y: 30, endPoint x: 250, endPoint y: 37, distance: 7.0
click at [251, 31] on span "Chọn chuyến" at bounding box center [245, 33] width 54 height 10
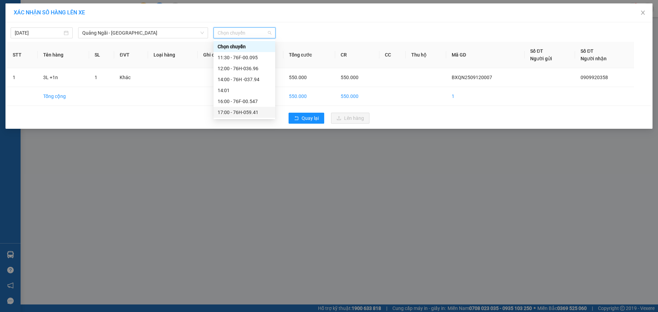
click at [248, 113] on div "17:00 - 76H-059.41" at bounding box center [244, 113] width 53 height 8
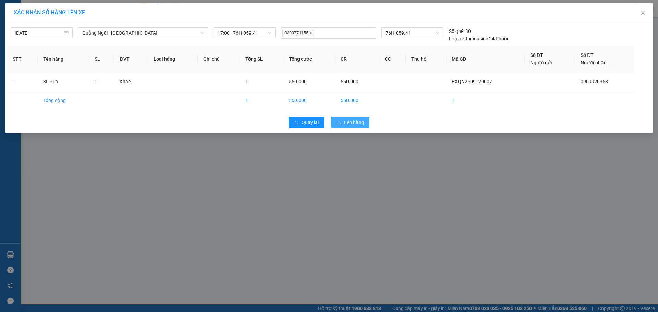
click at [355, 119] on span "Lên hàng" at bounding box center [354, 123] width 20 height 8
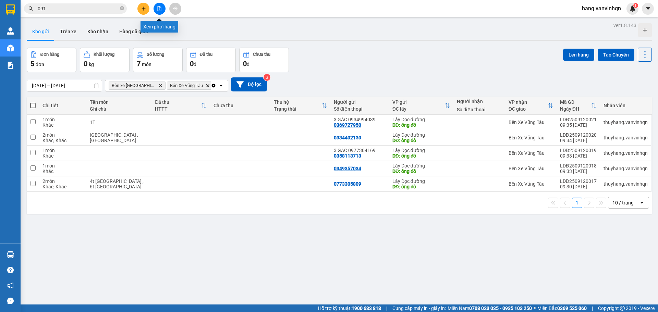
click at [159, 10] on icon "file-add" at bounding box center [159, 8] width 5 height 5
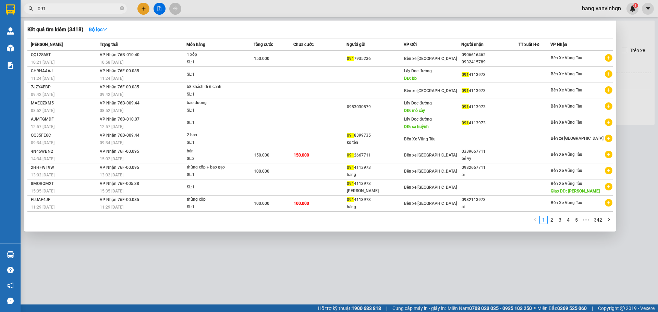
click at [120, 9] on span "091" at bounding box center [75, 8] width 103 height 10
click at [122, 8] on icon "close-circle" at bounding box center [122, 8] width 4 height 4
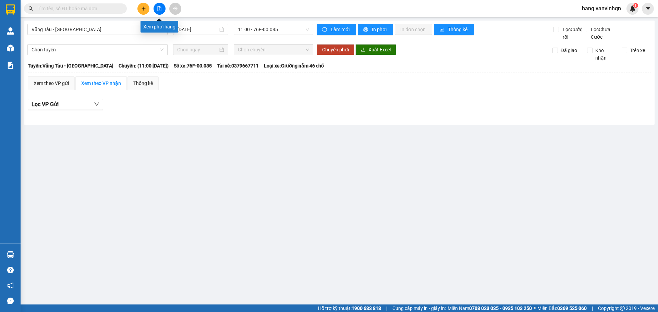
click at [160, 8] on icon "file-add" at bounding box center [159, 8] width 5 height 5
drag, startPoint x: 134, startPoint y: 28, endPoint x: 130, endPoint y: 33, distance: 5.8
click at [133, 28] on span "Vũng Tàu - [GEOGRAPHIC_DATA]" at bounding box center [98, 29] width 132 height 10
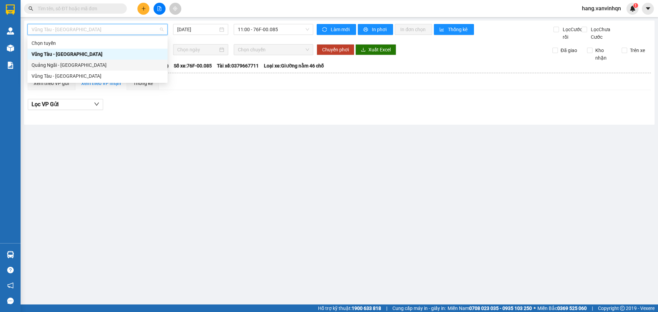
click at [102, 64] on div "Quảng Ngãi - [GEOGRAPHIC_DATA]" at bounding box center [98, 65] width 132 height 8
type input "[DATE]"
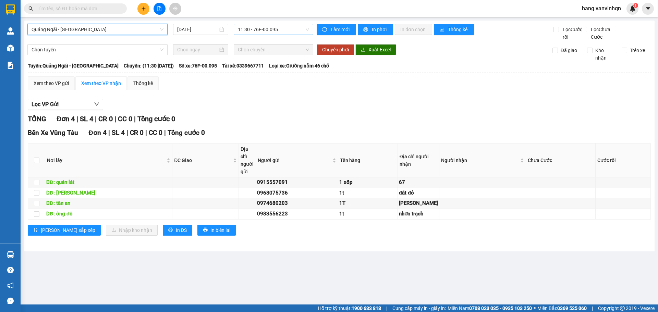
click at [285, 31] on span "11:30 - 76F-00.095" at bounding box center [273, 29] width 71 height 10
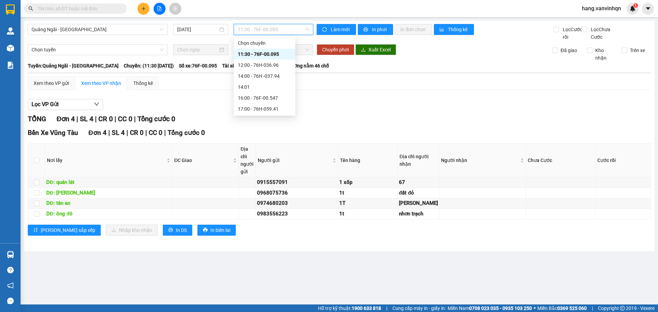
drag, startPoint x: 274, startPoint y: 56, endPoint x: 474, endPoint y: 76, distance: 201.3
click at [274, 56] on div "11:30 - 76F-00.095" at bounding box center [264, 54] width 53 height 8
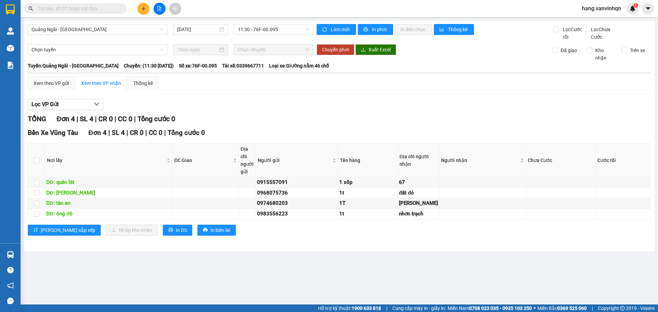
drag, startPoint x: 658, startPoint y: 107, endPoint x: 657, endPoint y: 136, distance: 28.8
click at [657, 136] on main "Quảng Ngãi - [GEOGRAPHIC_DATA] [DATE] 11:30 - 76F-00.095 Làm mới In phơi In đơn…" at bounding box center [329, 152] width 658 height 305
click at [271, 29] on span "11:30 - 76F-00.095" at bounding box center [273, 29] width 71 height 10
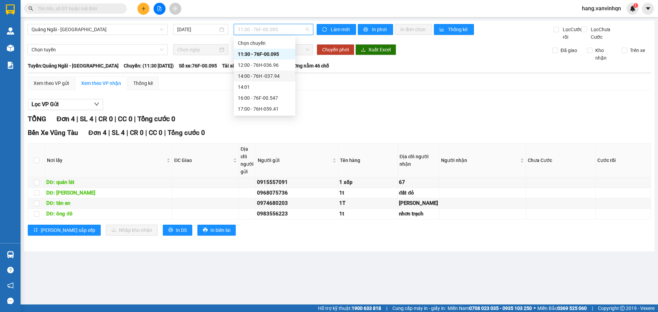
drag, startPoint x: 262, startPoint y: 71, endPoint x: 262, endPoint y: 68, distance: 3.4
click at [262, 71] on div "14:00 - 76H -037.94" at bounding box center [265, 76] width 62 height 11
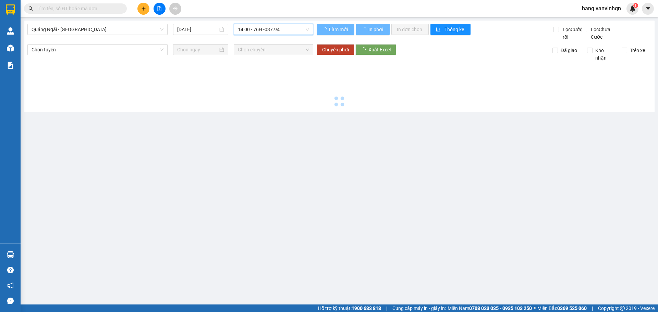
click at [262, 62] on div "Chọn tuyến Chọn chuyến Chuyển phơi Xuất Excel Đã giao Kho nhận Trên xe" at bounding box center [339, 52] width 624 height 17
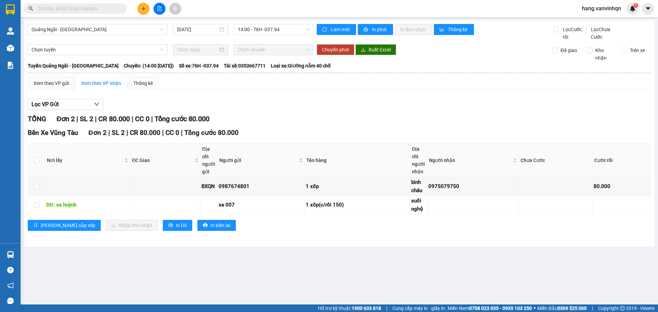
click at [287, 39] on div "Quảng Ngãi - [GEOGRAPHIC_DATA] [DATE] 14:00 - 76H -037.94" at bounding box center [170, 32] width 286 height 17
click at [274, 70] on span "Loại xe: Giường nằm 40 chỗ" at bounding box center [301, 66] width 60 height 8
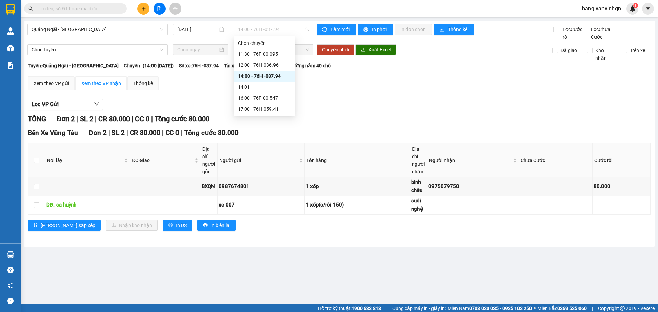
drag, startPoint x: 287, startPoint y: 29, endPoint x: 281, endPoint y: 79, distance: 49.7
click at [287, 31] on span "14:00 - 76H -037.94" at bounding box center [273, 29] width 71 height 10
click at [272, 97] on div "16:00 - 76F-00.547" at bounding box center [264, 98] width 53 height 8
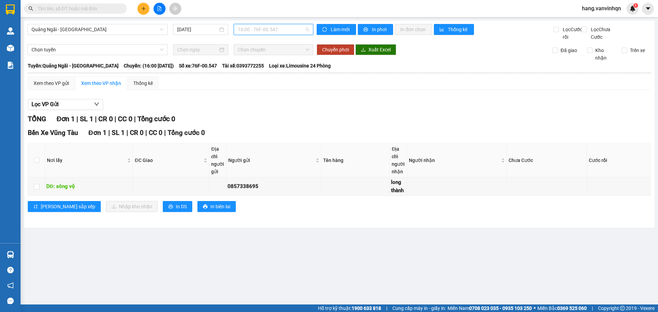
drag, startPoint x: 278, startPoint y: 33, endPoint x: 270, endPoint y: 63, distance: 31.4
click at [278, 34] on span "16:00 - 76F-00.547" at bounding box center [273, 29] width 71 height 10
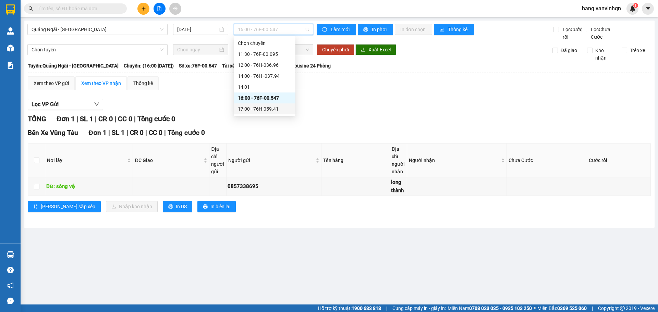
click at [255, 108] on div "17:00 - 76H-059.41" at bounding box center [264, 109] width 53 height 8
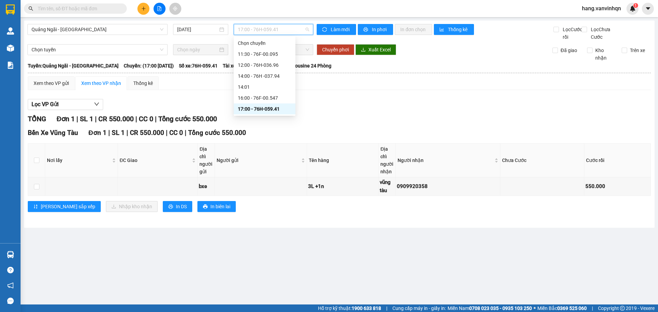
click at [294, 31] on span "17:00 - 76H-059.41" at bounding box center [273, 29] width 71 height 10
click at [275, 54] on div "11:30 - 76F-00.095" at bounding box center [264, 54] width 53 height 8
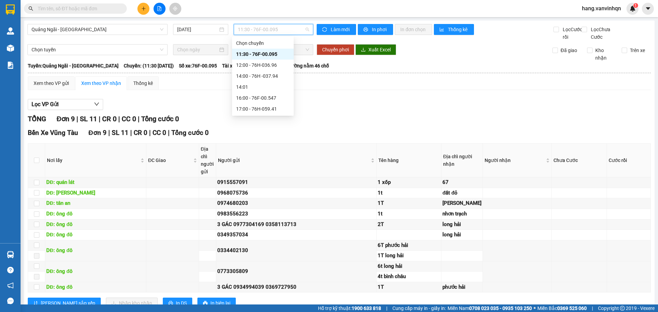
click at [288, 33] on span "11:30 - 76F-00.095" at bounding box center [273, 29] width 71 height 10
click at [257, 54] on div "11:30 - 76F-00.095" at bounding box center [262, 54] width 53 height 8
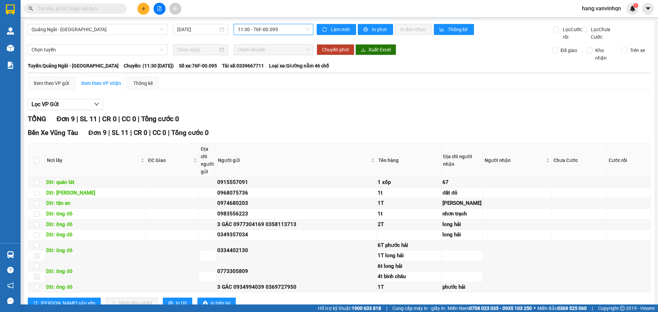
click at [293, 41] on div "Quảng Ngãi - [GEOGRAPHIC_DATA] [DATE] 11:30 11:30 - 76F-00.095" at bounding box center [170, 32] width 286 height 17
click at [292, 32] on span "11:30 - 76F-00.095" at bounding box center [273, 29] width 71 height 10
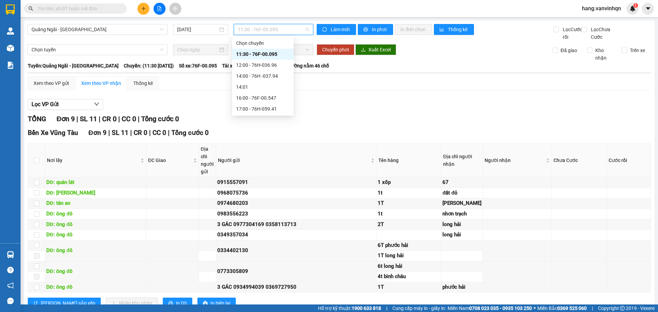
click at [292, 32] on span "11:30 - 76F-00.095" at bounding box center [273, 29] width 71 height 10
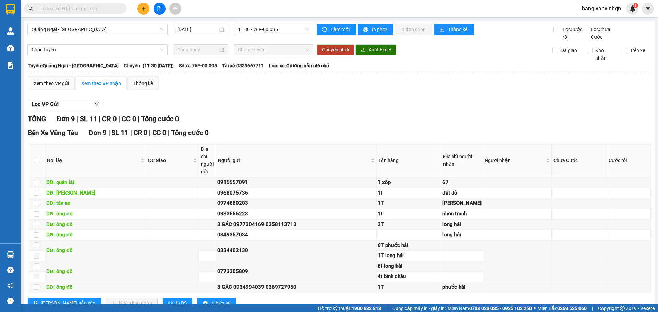
drag, startPoint x: 481, startPoint y: 131, endPoint x: 463, endPoint y: 159, distance: 33.1
click at [481, 124] on div "TỔNG Đơn 9 | SL 11 | CR 0 | CC 0 | Tổng cước 0" at bounding box center [339, 119] width 623 height 11
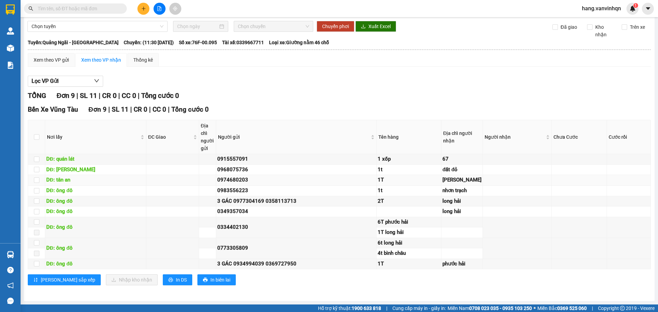
scroll to position [80, 0]
click at [395, 197] on div "2T" at bounding box center [409, 201] width 62 height 8
drag, startPoint x: 429, startPoint y: 192, endPoint x: 426, endPoint y: 194, distance: 3.7
click at [427, 207] on td at bounding box center [409, 212] width 65 height 11
click at [398, 217] on td "6T phước hải" at bounding box center [409, 222] width 65 height 11
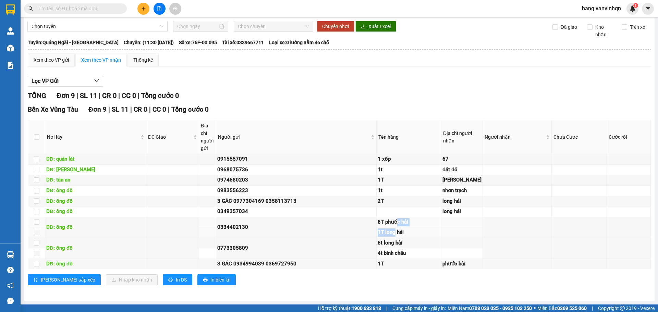
drag, startPoint x: 390, startPoint y: 217, endPoint x: 390, endPoint y: 221, distance: 4.5
click at [390, 221] on tbody "DĐ: quán lát 0915557091 1 xốp 67 DĐ: tam quan 0968075736 1t đất đỏ DĐ: tân an 0…" at bounding box center [339, 211] width 623 height 115
click at [383, 239] on div "6t long hải" at bounding box center [409, 243] width 62 height 8
click at [378, 250] on div "4t bình châu" at bounding box center [409, 254] width 62 height 8
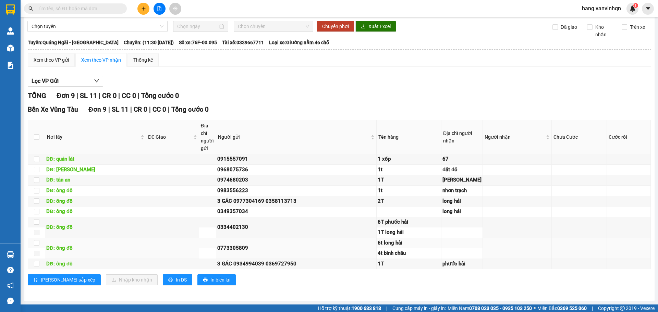
click at [377, 238] on td "6t long hải" at bounding box center [409, 243] width 65 height 11
click at [385, 267] on td "1T" at bounding box center [409, 264] width 65 height 11
click at [386, 262] on div "1T" at bounding box center [409, 264] width 62 height 8
click at [385, 262] on div "1T" at bounding box center [409, 264] width 62 height 8
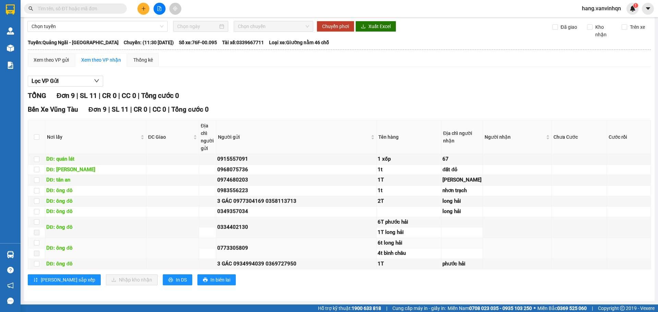
click at [383, 239] on div "6t long hải" at bounding box center [409, 243] width 62 height 8
drag, startPoint x: 36, startPoint y: 236, endPoint x: 86, endPoint y: 225, distance: 51.6
click at [86, 225] on tbody "DĐ: quán lát 0915557091 1 xốp 67 DĐ: tam quan 0968075736 1t đất đỏ DĐ: tân an 0…" at bounding box center [339, 211] width 623 height 115
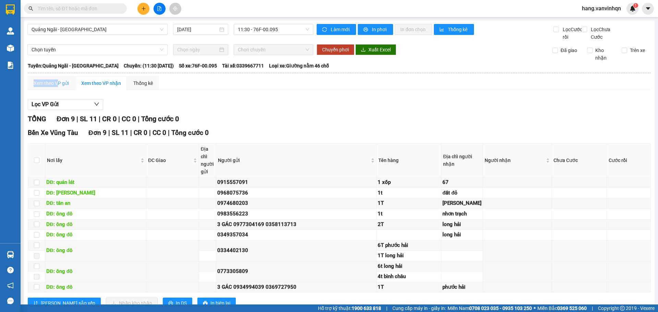
click at [58, 84] on table "[PERSON_NAME] ([GEOGRAPHIC_DATA]) 02 Trần Khánh Dư TP. Quảng NGãi 10:23 [DA…" at bounding box center [339, 190] width 624 height 256
click at [58, 87] on div "Xem theo VP gửi" at bounding box center [51, 84] width 35 height 8
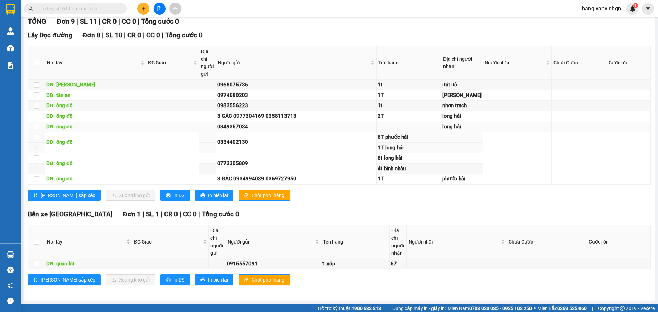
scroll to position [292, 0]
click at [36, 161] on input "checkbox" at bounding box center [36, 158] width 5 height 5
checkbox input "true"
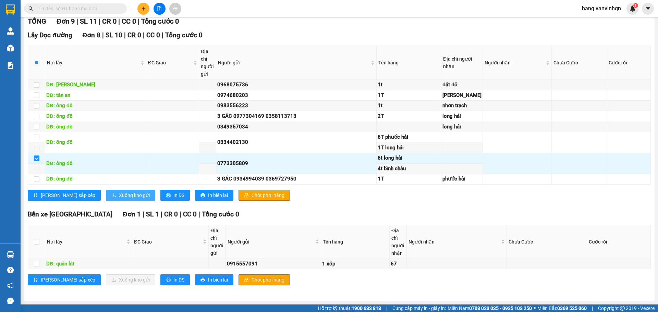
click at [111, 198] on icon "download" at bounding box center [113, 195] width 5 height 5
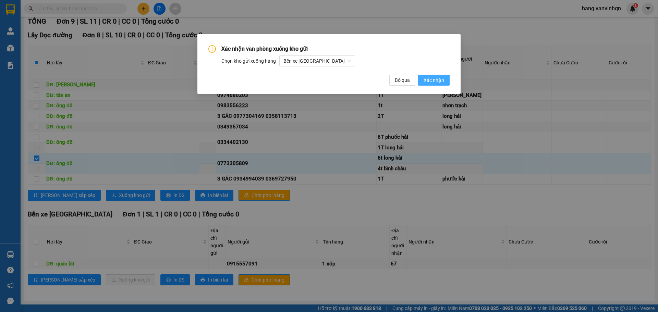
click at [427, 83] on span "Xác nhận" at bounding box center [434, 80] width 21 height 8
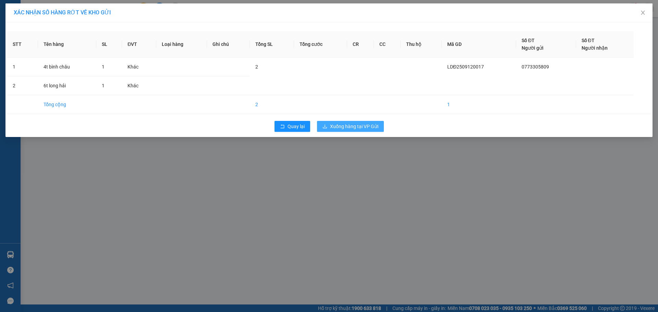
click at [352, 129] on span "Xuống hàng tại VP Gửi" at bounding box center [354, 127] width 48 height 8
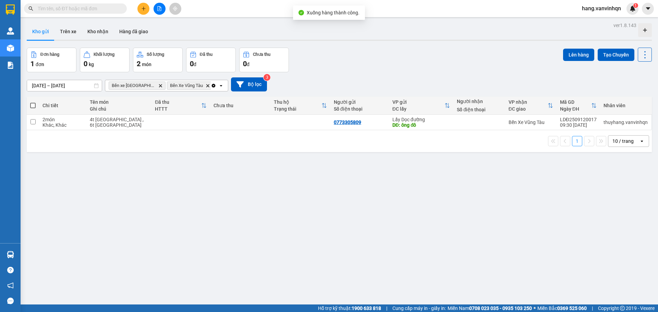
click at [30, 104] on span at bounding box center [32, 105] width 5 height 5
click at [33, 102] on input "checkbox" at bounding box center [33, 102] width 0 height 0
checkbox input "true"
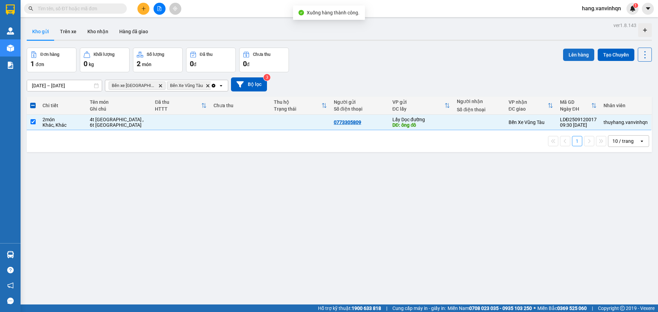
click at [568, 57] on button "Lên hàng" at bounding box center [578, 55] width 31 height 12
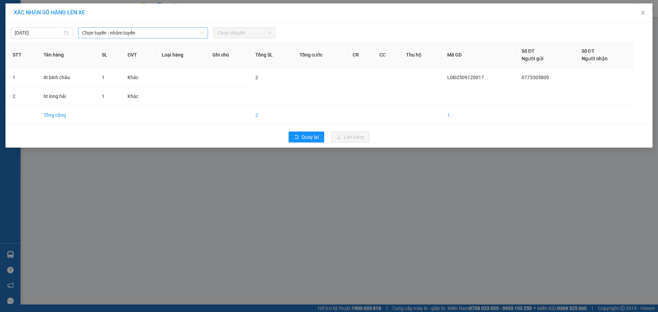
click at [180, 29] on span "Chọn tuyến - nhóm tuyến" at bounding box center [143, 33] width 122 height 10
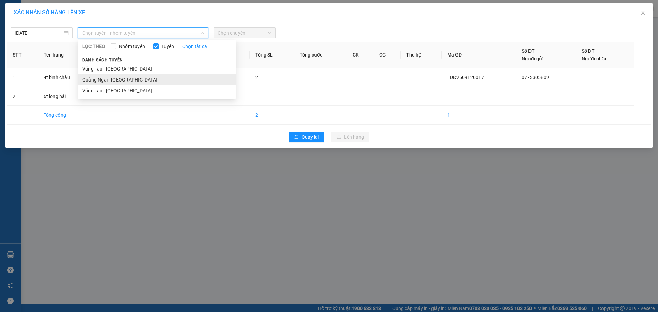
click at [125, 79] on li "Quảng Ngãi - [GEOGRAPHIC_DATA]" at bounding box center [157, 79] width 158 height 11
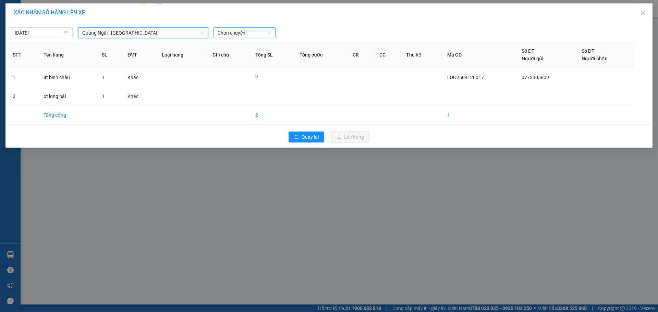
click at [274, 35] on div "Chọn chuyến" at bounding box center [245, 32] width 62 height 11
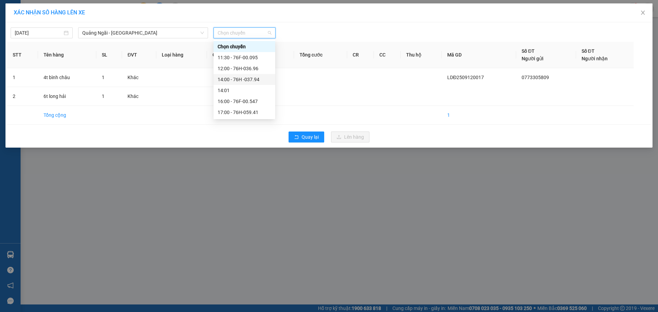
click at [240, 80] on div "14:00 - 76H -037.94" at bounding box center [244, 80] width 53 height 8
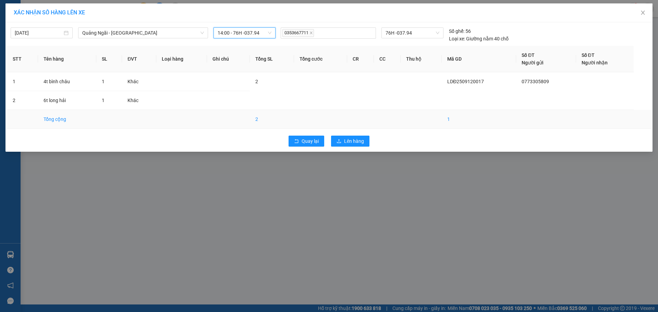
click at [323, 125] on td at bounding box center [320, 119] width 53 height 19
click at [341, 138] on button "Lên hàng" at bounding box center [350, 141] width 38 height 11
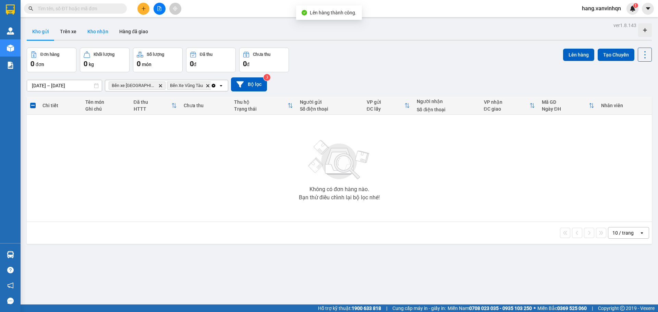
drag, startPoint x: 218, startPoint y: 26, endPoint x: 108, endPoint y: 24, distance: 110.1
click at [215, 26] on div "Kho gửi Trên xe Kho nhận Hàng đã giao" at bounding box center [339, 32] width 625 height 18
click at [200, 38] on div "Kho gửi Trên xe Kho nhận Hàng đã giao" at bounding box center [339, 32] width 625 height 18
click at [162, 7] on button at bounding box center [160, 9] width 12 height 12
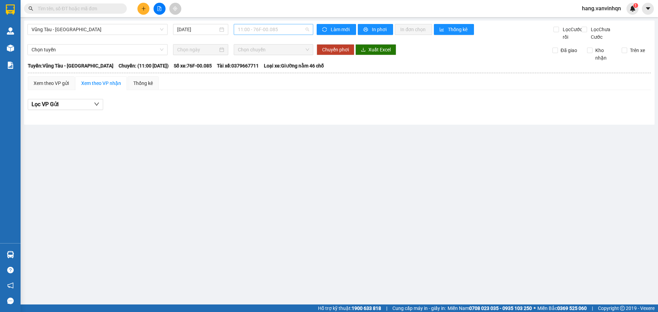
click at [285, 31] on span "11:00 - 76F-00.085" at bounding box center [273, 29] width 71 height 10
click at [71, 27] on span "Vũng Tàu - [GEOGRAPHIC_DATA]" at bounding box center [98, 29] width 132 height 10
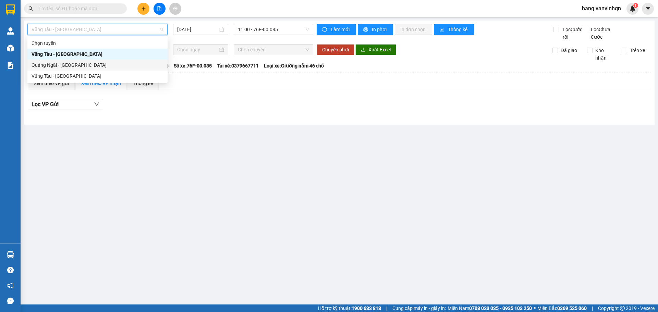
click at [53, 67] on div "Quảng Ngãi - [GEOGRAPHIC_DATA]" at bounding box center [98, 65] width 132 height 8
type input "[DATE]"
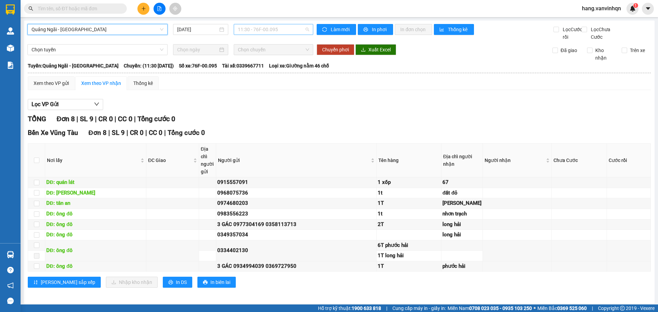
click at [299, 31] on span "11:30 - 76F-00.095" at bounding box center [273, 29] width 71 height 10
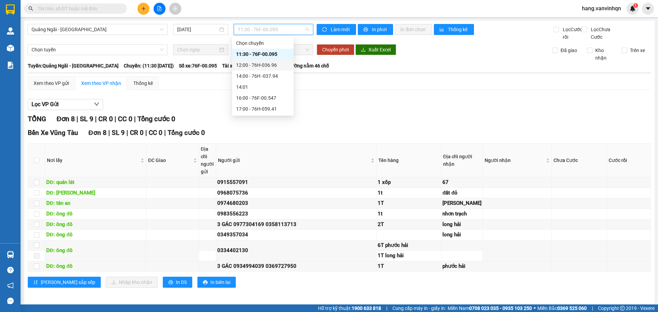
click at [262, 63] on div "12:00 - 76H-036.96" at bounding box center [262, 65] width 53 height 8
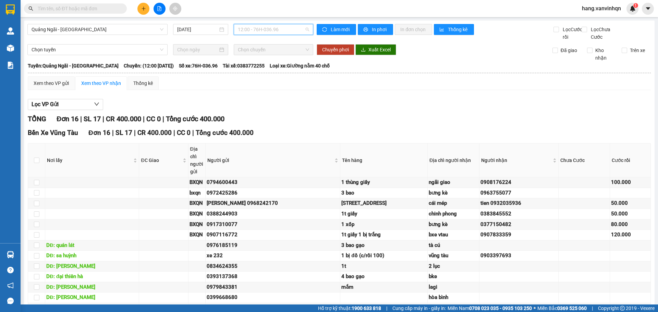
click at [288, 34] on span "12:00 - 76H-036.96" at bounding box center [273, 29] width 71 height 10
drag, startPoint x: 276, startPoint y: 75, endPoint x: 500, endPoint y: 36, distance: 227.5
click at [282, 75] on div "14:00 - 76H -037.94" at bounding box center [262, 76] width 53 height 8
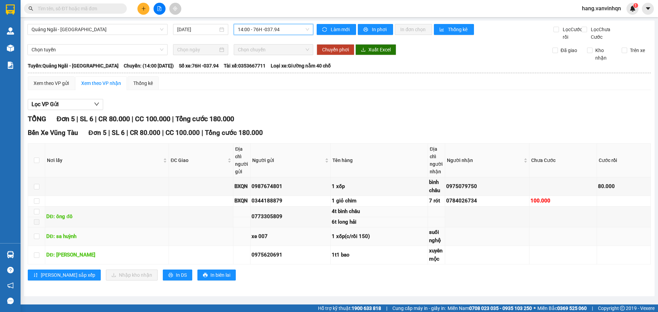
scroll to position [3, 0]
click at [391, 241] on div "1 xốp(c/rồi 150)" at bounding box center [379, 237] width 95 height 8
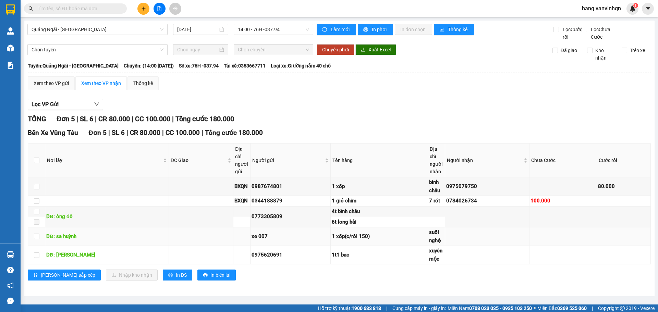
click at [480, 246] on td at bounding box center [487, 237] width 84 height 19
click at [479, 223] on td at bounding box center [487, 217] width 84 height 21
click at [466, 205] on div "0784026734" at bounding box center [487, 201] width 82 height 8
click at [465, 205] on div "0784026734" at bounding box center [487, 201] width 82 height 8
click at [462, 196] on td "0975079750" at bounding box center [487, 187] width 84 height 19
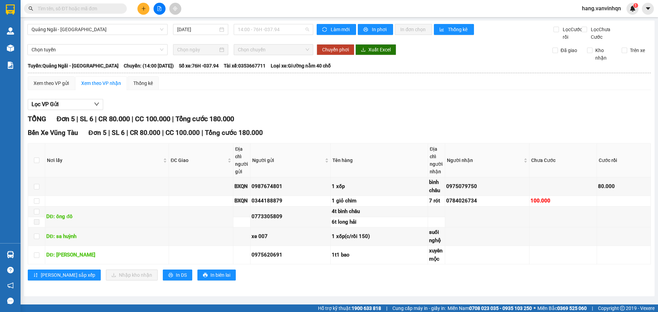
drag, startPoint x: 285, startPoint y: 31, endPoint x: 277, endPoint y: 35, distance: 8.7
click at [282, 32] on div "14:00 - 76H -037.94" at bounding box center [274, 29] width 80 height 11
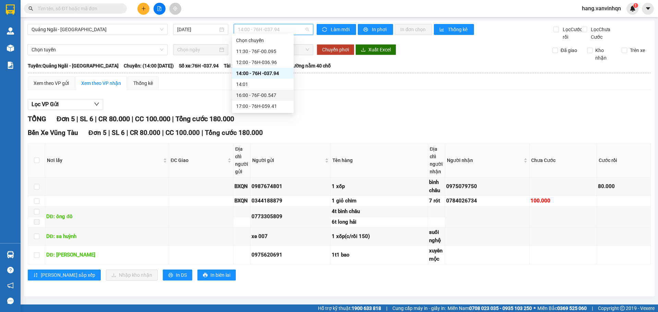
click at [272, 95] on div "16:00 - 76F-00.547" at bounding box center [262, 96] width 53 height 8
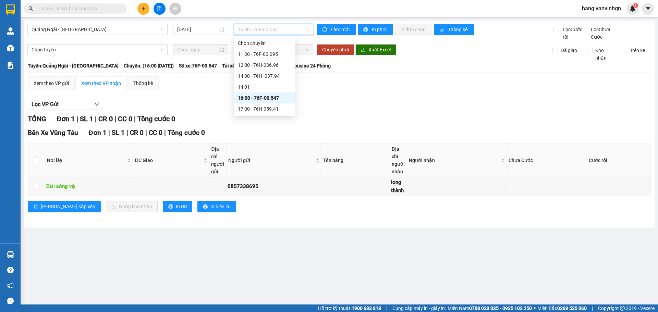
click at [296, 33] on span "16:00 - 76F-00.547" at bounding box center [273, 29] width 71 height 10
click at [260, 110] on div "17:00 - 76H-059.41" at bounding box center [264, 109] width 53 height 8
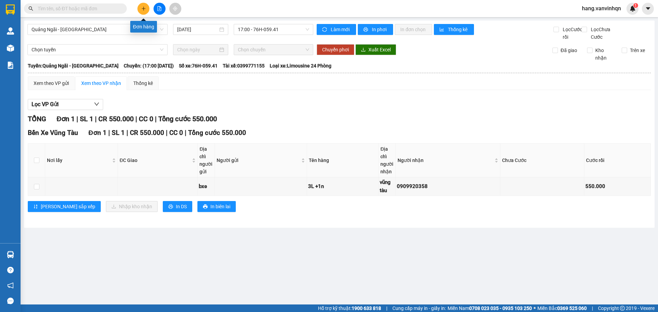
click at [144, 7] on icon "plus" at bounding box center [143, 8] width 5 height 5
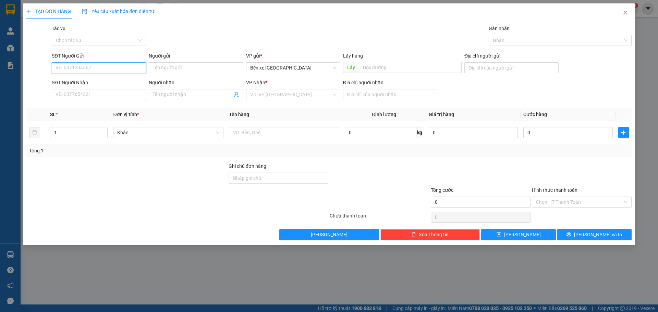
click at [88, 68] on input "SĐT Người Gửi" at bounding box center [99, 67] width 94 height 11
click at [313, 72] on span "Bến xe [GEOGRAPHIC_DATA]" at bounding box center [293, 68] width 86 height 10
type input "0775512112"
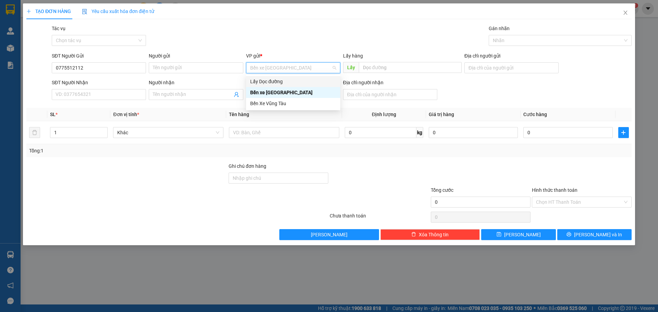
click at [289, 80] on div "Lấy Dọc đường" at bounding box center [293, 82] width 86 height 8
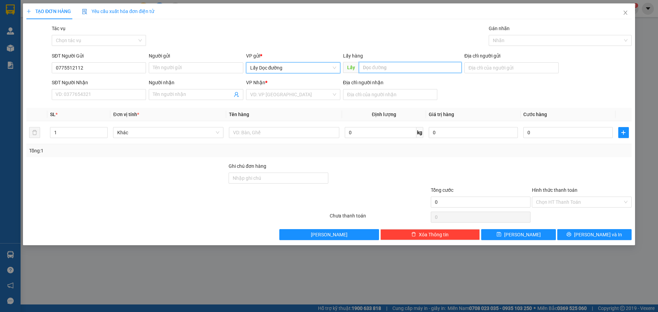
click at [371, 69] on input "text" at bounding box center [410, 67] width 103 height 11
type input "p"
type input "o"
drag, startPoint x: 333, startPoint y: 97, endPoint x: 293, endPoint y: 113, distance: 42.7
click at [329, 97] on div "VD: VP [GEOGRAPHIC_DATA]" at bounding box center [293, 94] width 94 height 11
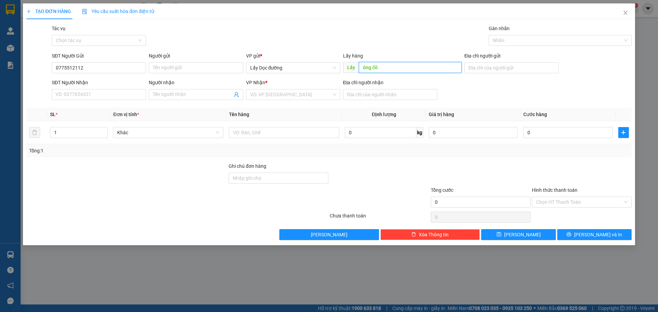
type input "ông đô"
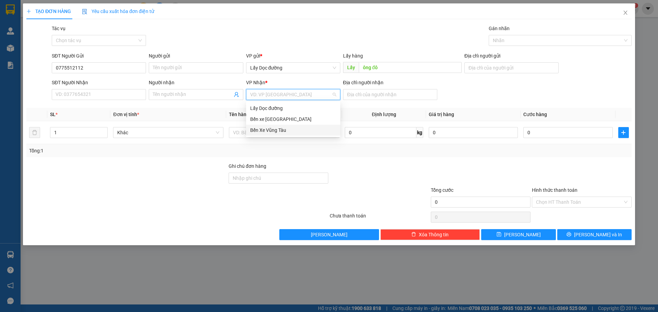
drag, startPoint x: 274, startPoint y: 129, endPoint x: 314, endPoint y: 117, distance: 42.7
click at [276, 129] on div "Bến Xe Vũng Tàu" at bounding box center [293, 130] width 86 height 8
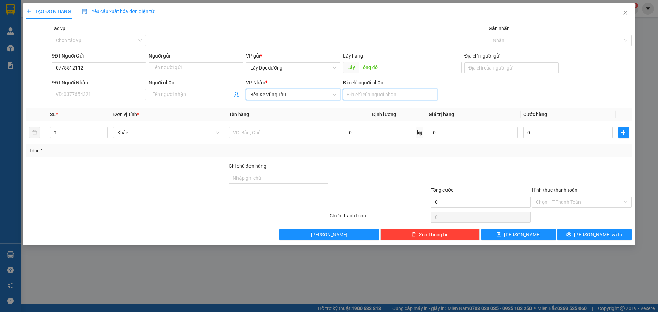
click at [393, 98] on input "Địa chỉ người nhận" at bounding box center [390, 94] width 94 height 11
type input "bà [PERSON_NAME]"
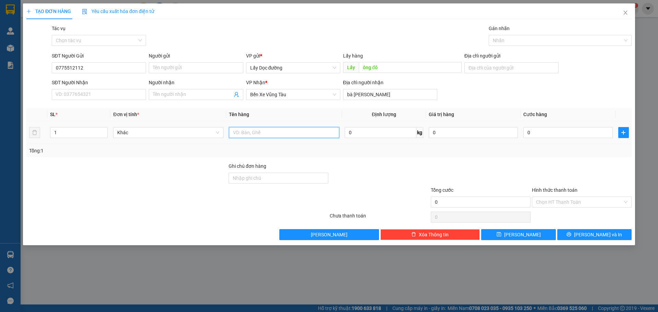
click at [301, 132] on input "text" at bounding box center [284, 132] width 110 height 11
type input "2 thùng"
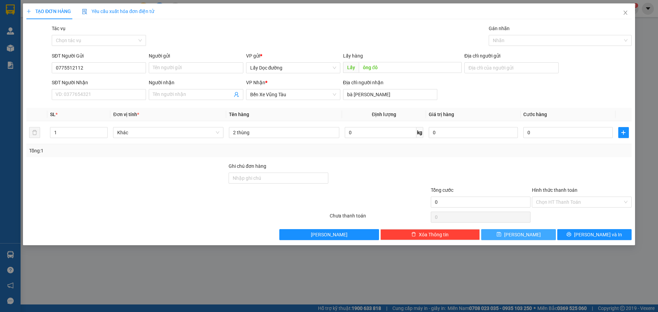
click at [529, 230] on button "[PERSON_NAME]" at bounding box center [518, 234] width 74 height 11
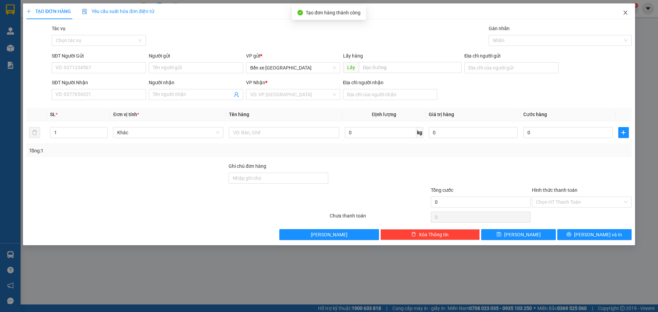
click at [627, 13] on icon "close" at bounding box center [625, 12] width 5 height 5
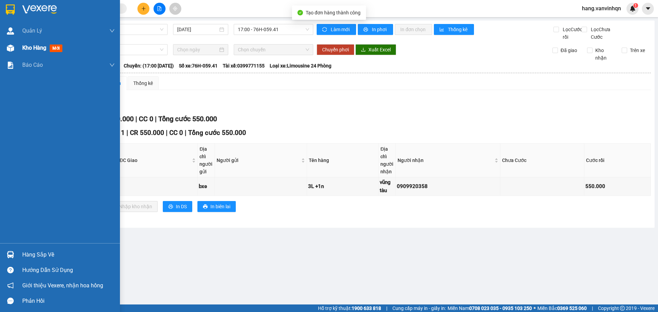
click at [38, 48] on span "Kho hàng" at bounding box center [34, 48] width 24 height 7
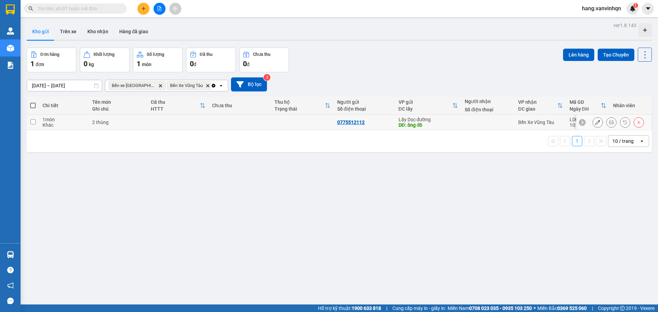
click at [373, 122] on div "0775512112" at bounding box center [364, 122] width 55 height 5
checkbox input "true"
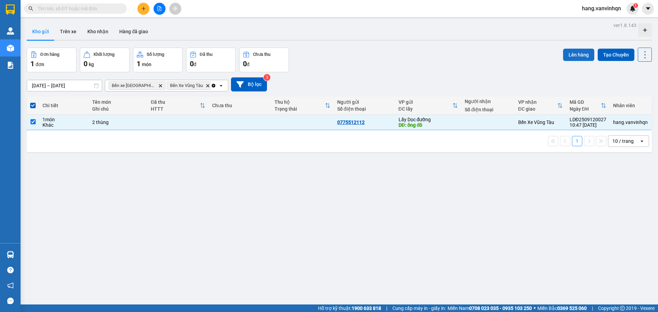
click at [581, 51] on button "Lên hàng" at bounding box center [578, 55] width 31 height 12
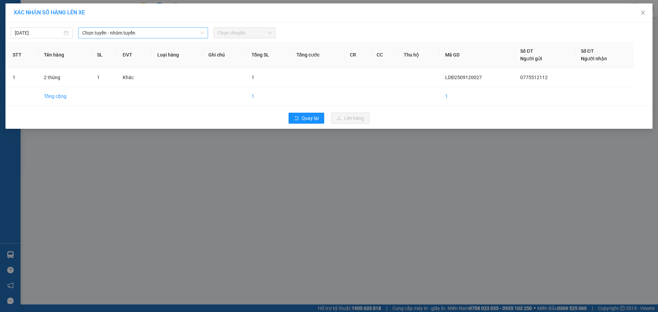
drag, startPoint x: 164, startPoint y: 31, endPoint x: 157, endPoint y: 36, distance: 8.2
click at [164, 31] on span "Chọn tuyến - nhóm tuyến" at bounding box center [143, 33] width 122 height 10
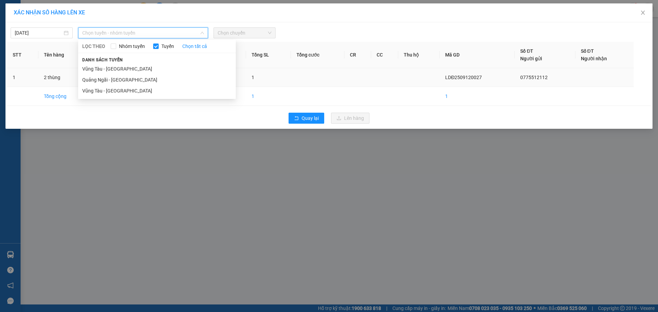
drag, startPoint x: 114, startPoint y: 81, endPoint x: 164, endPoint y: 78, distance: 50.2
click at [115, 82] on li "Quảng Ngãi - [GEOGRAPHIC_DATA]" at bounding box center [157, 79] width 158 height 11
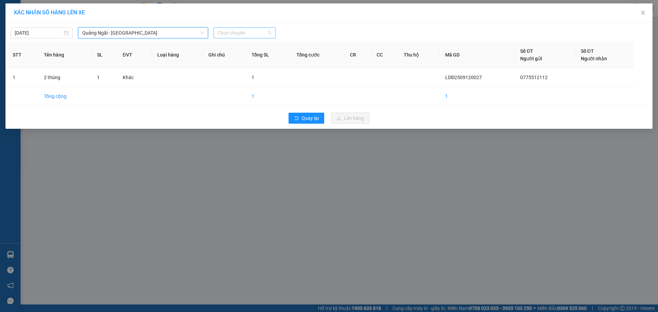
click at [229, 35] on span "Chọn chuyến" at bounding box center [245, 33] width 54 height 10
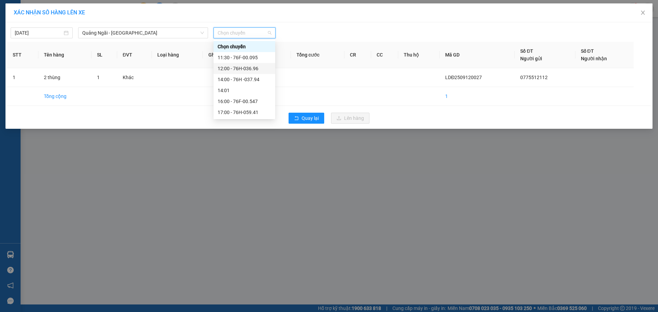
click at [237, 71] on div "12:00 - 76H-036.96" at bounding box center [245, 68] width 62 height 11
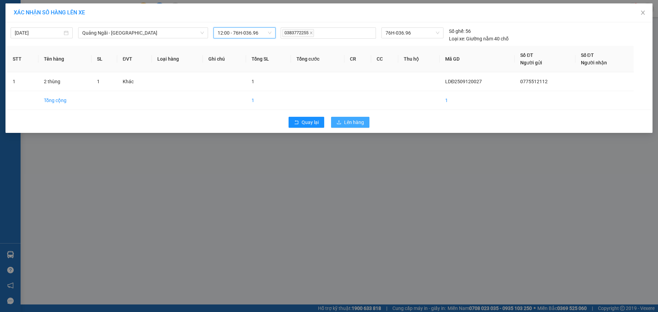
click at [357, 122] on span "Lên hàng" at bounding box center [354, 123] width 20 height 8
